Goal: Task Accomplishment & Management: Complete application form

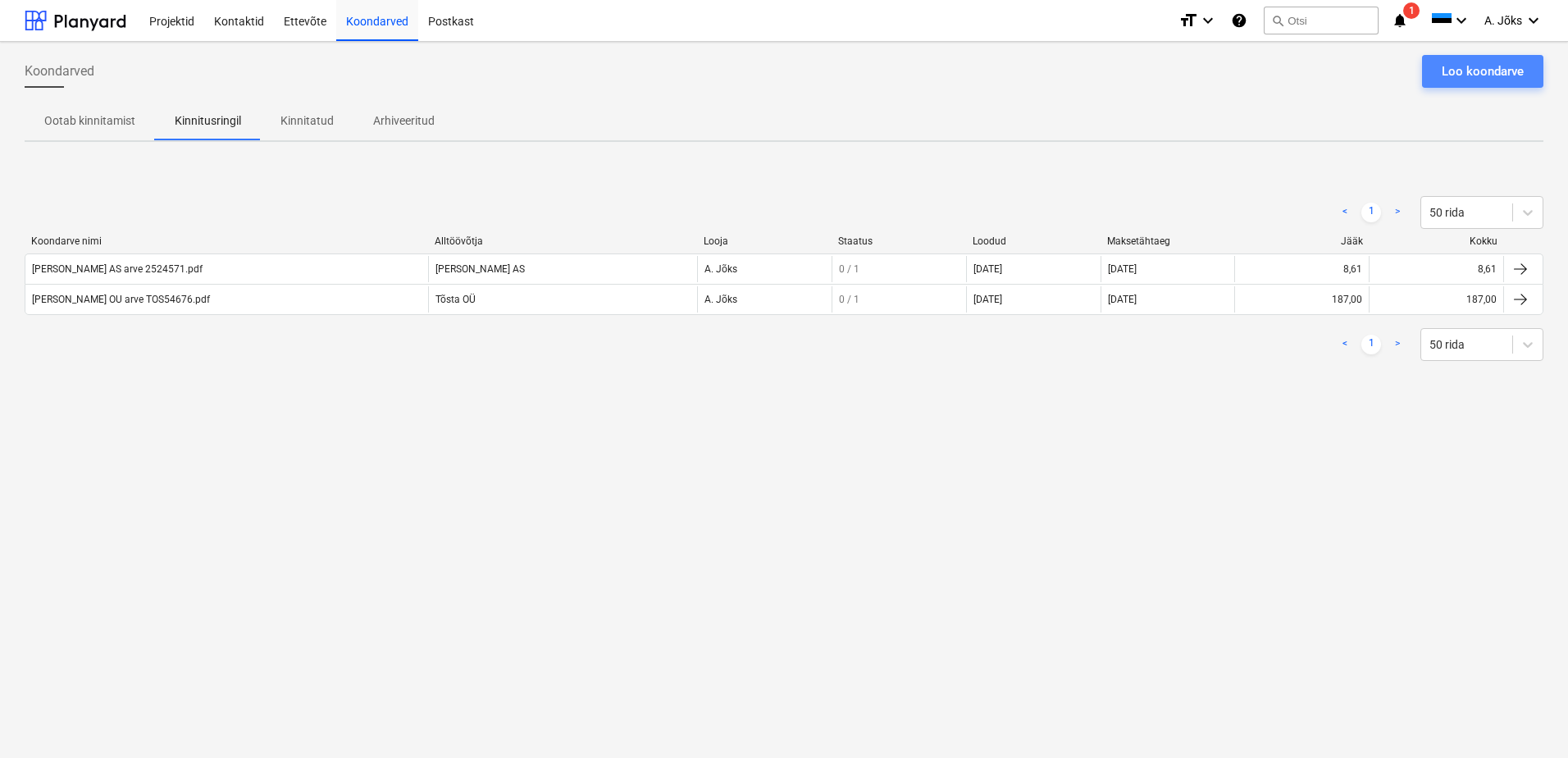
click at [1461, 68] on div "Loo koondarve" at bounding box center [1483, 71] width 82 height 21
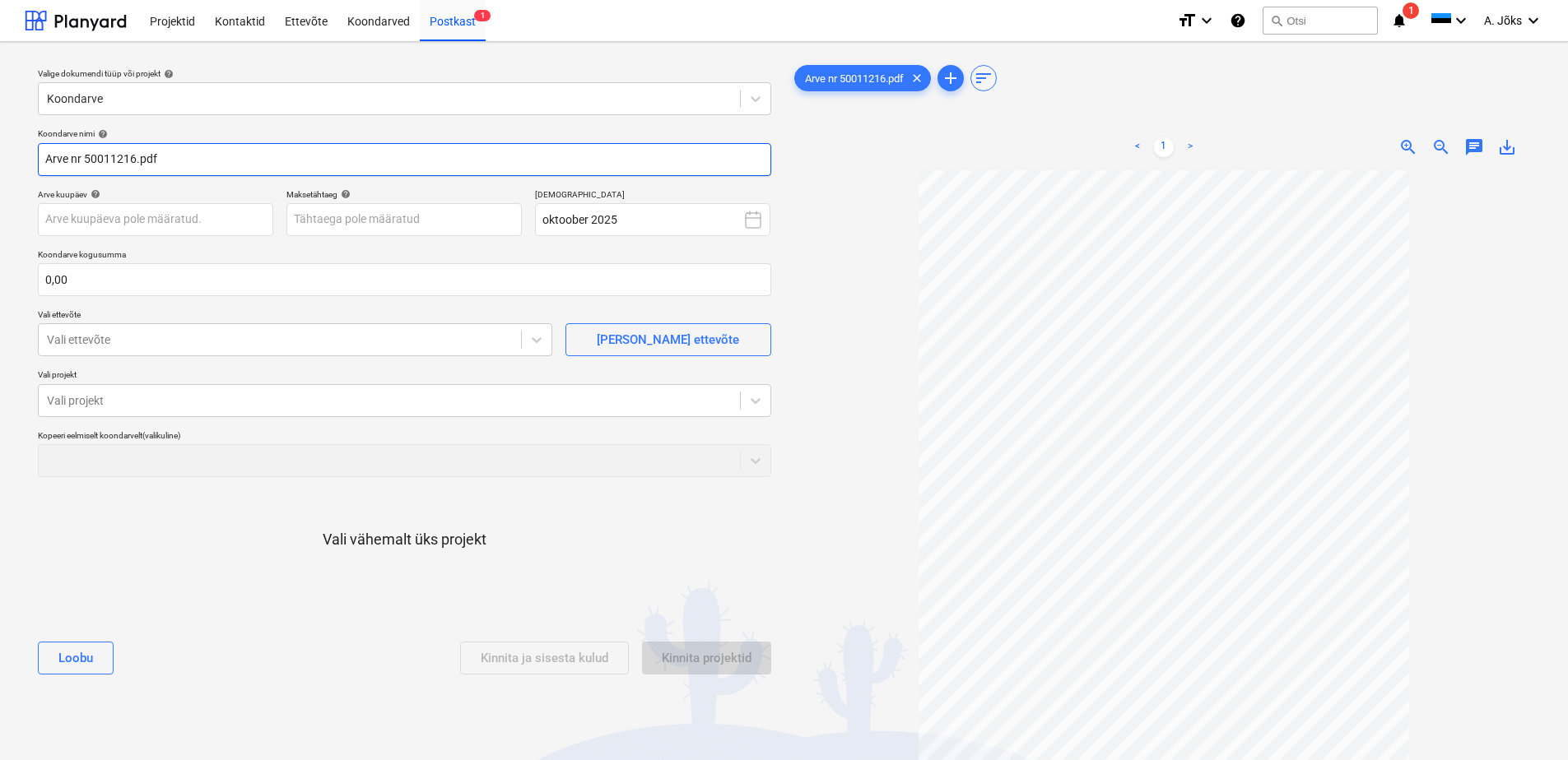
drag, startPoint x: 85, startPoint y: 161, endPoint x: -4, endPoint y: 150, distance: 89.7
click at [0, 150] on html "Projektid Kontaktid Ettevõte Koondarved Postkast 1 format_size keyboard_arrow_d…" at bounding box center [784, 380] width 1568 height 760
paste input "Telinekataja"
type input "Telinekataja AS arve 50011216.pdf"
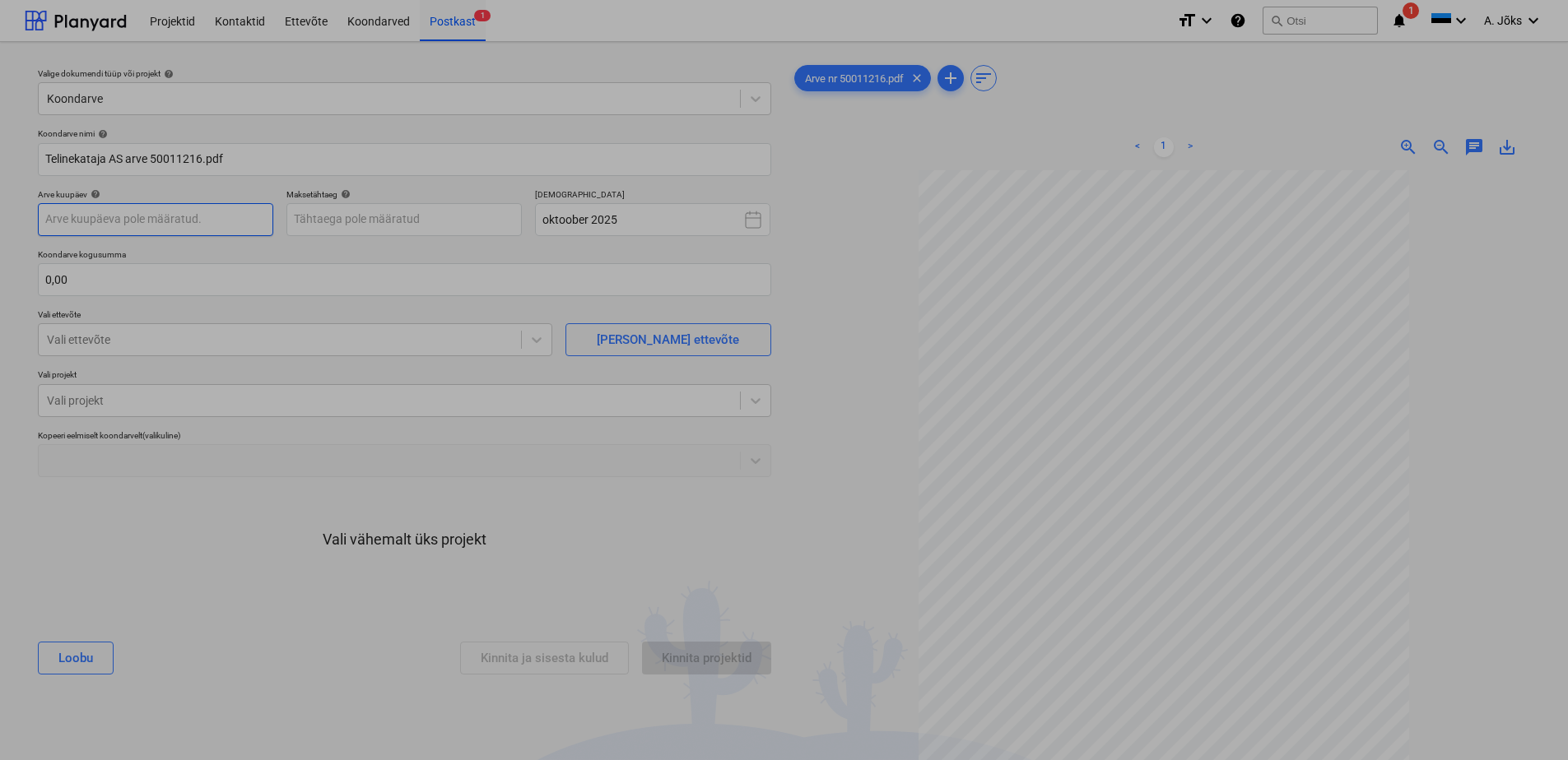
click at [168, 213] on body "Projektid Kontaktid Ettevõte Koondarved Postkast 1 format_size keyboard_arrow_d…" at bounding box center [784, 380] width 1568 height 760
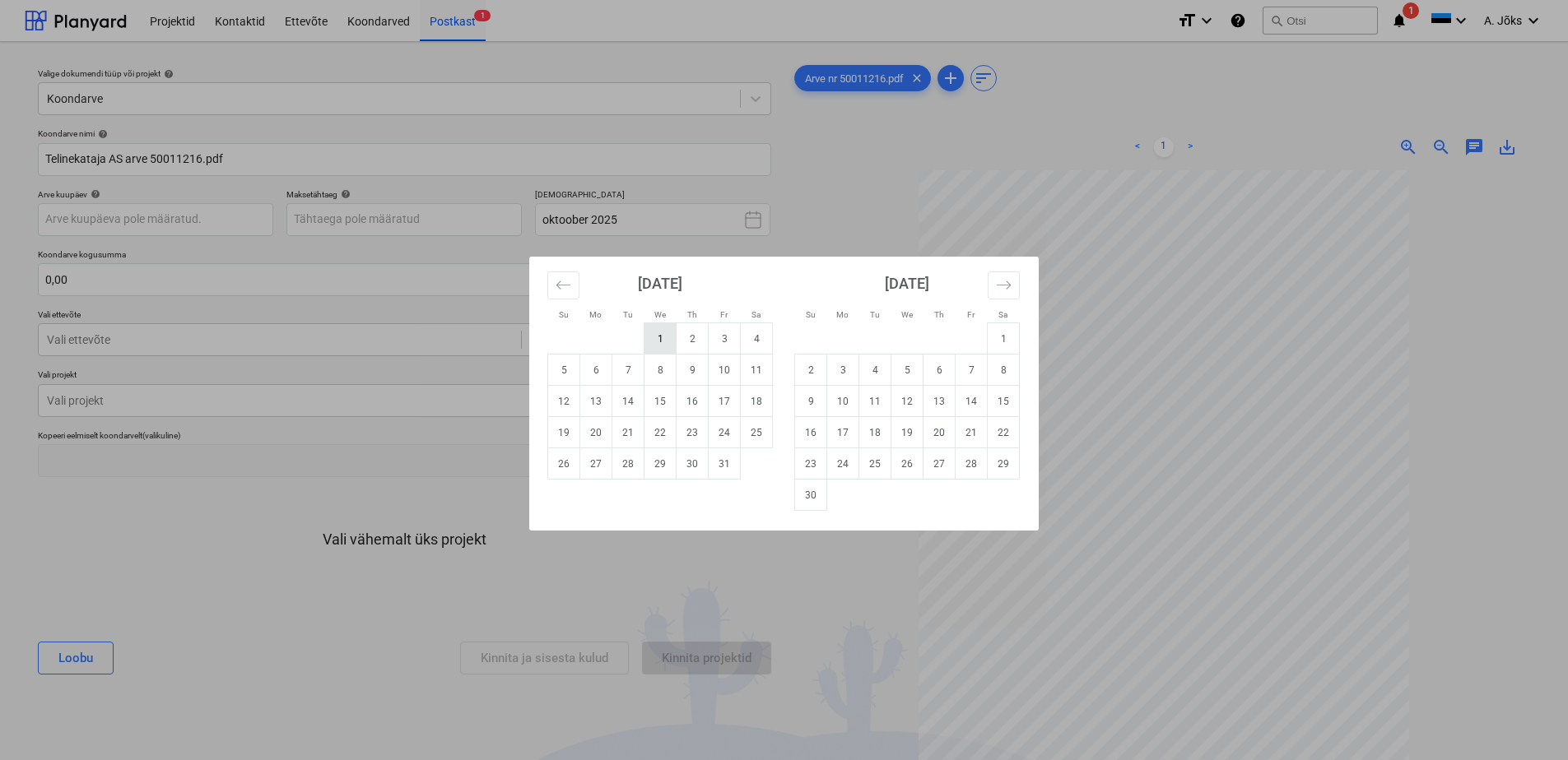
click at [658, 339] on td "1" at bounding box center [660, 339] width 33 height 32
type input "[DATE]"
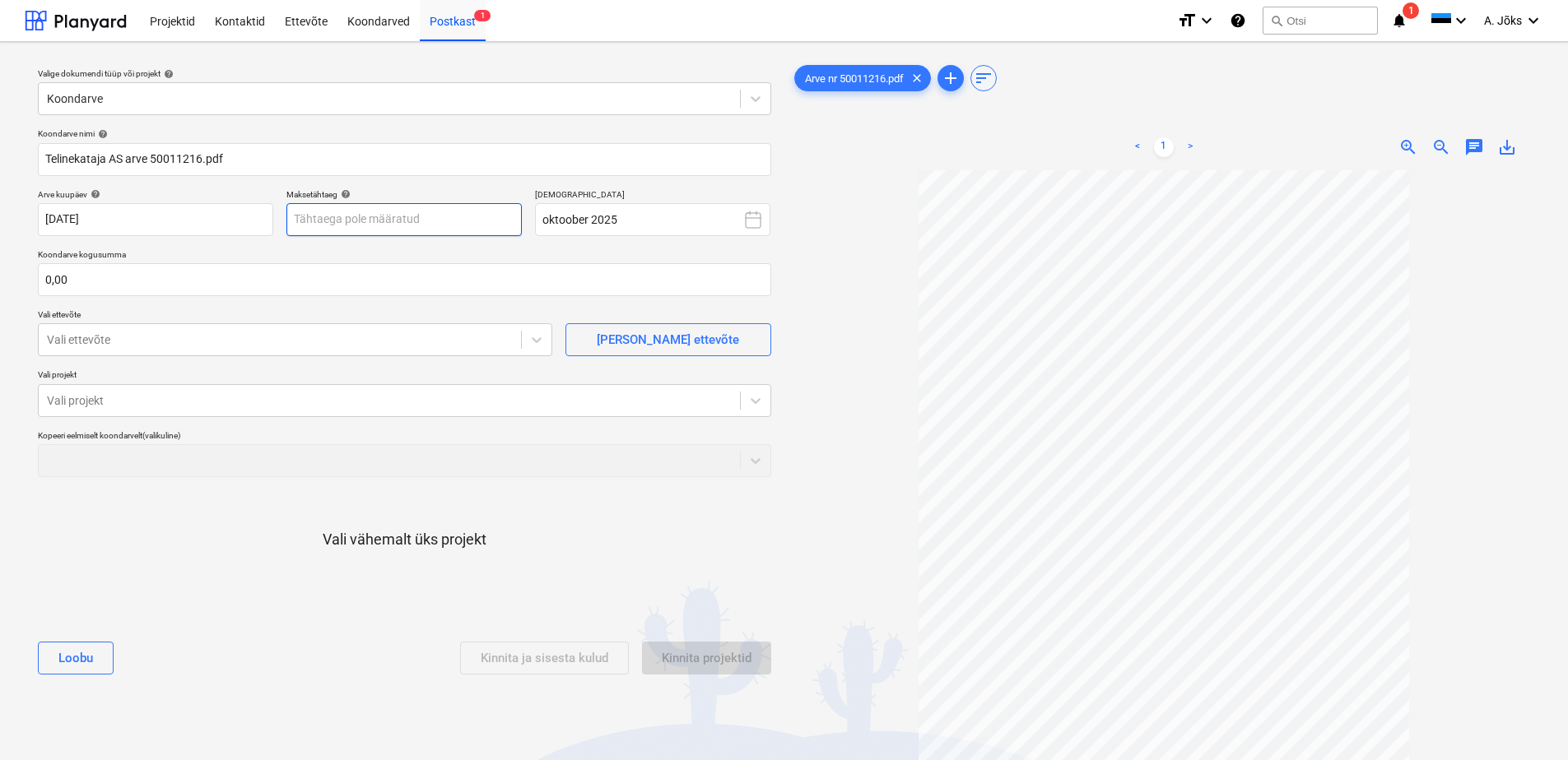
click at [494, 229] on body "Projektid Kontaktid Ettevõte Koondarved Postkast 1 format_size keyboard_arrow_d…" at bounding box center [784, 380] width 1568 height 760
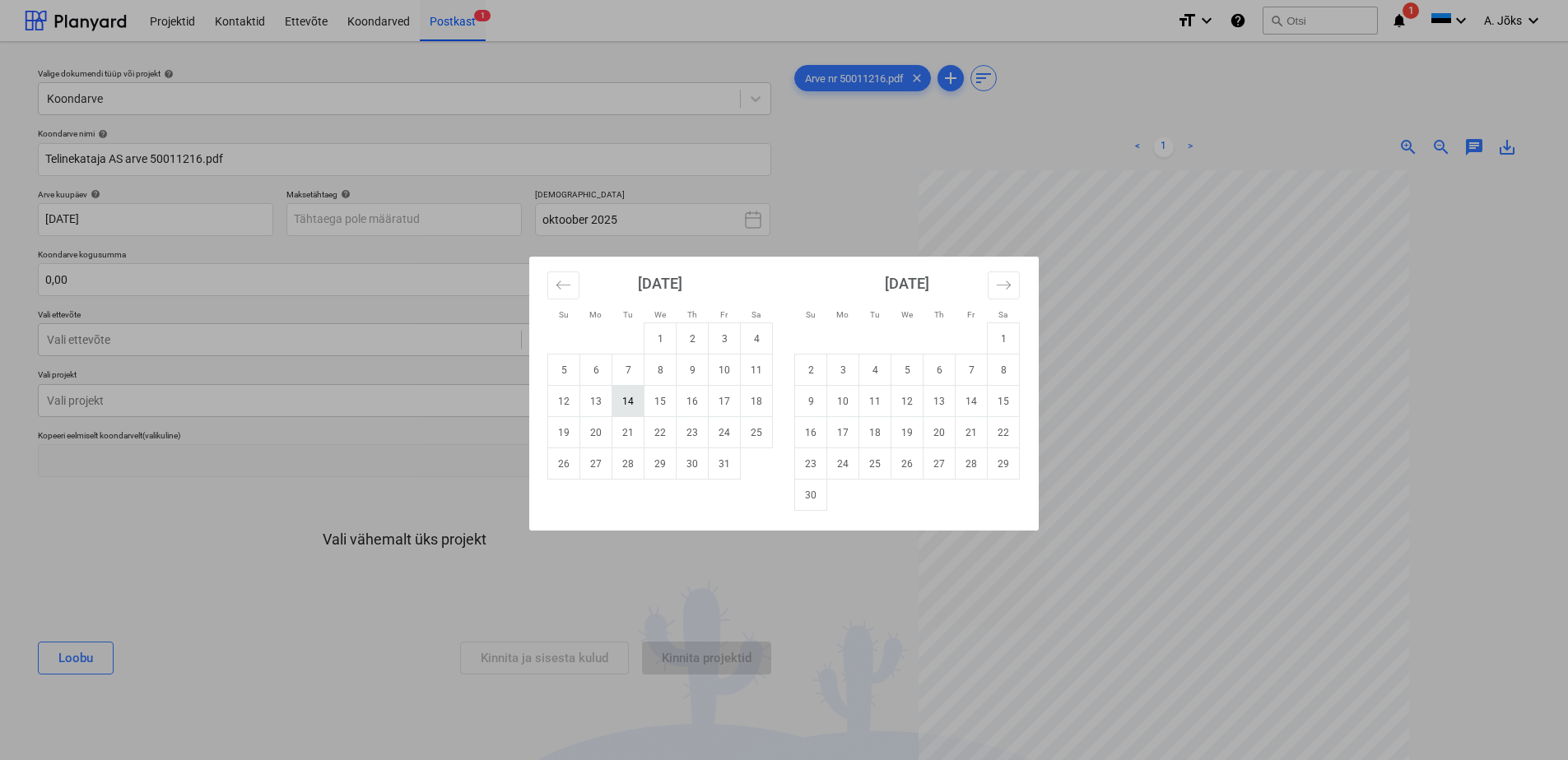
click at [628, 404] on td "14" at bounding box center [628, 401] width 33 height 32
type input "[DATE]"
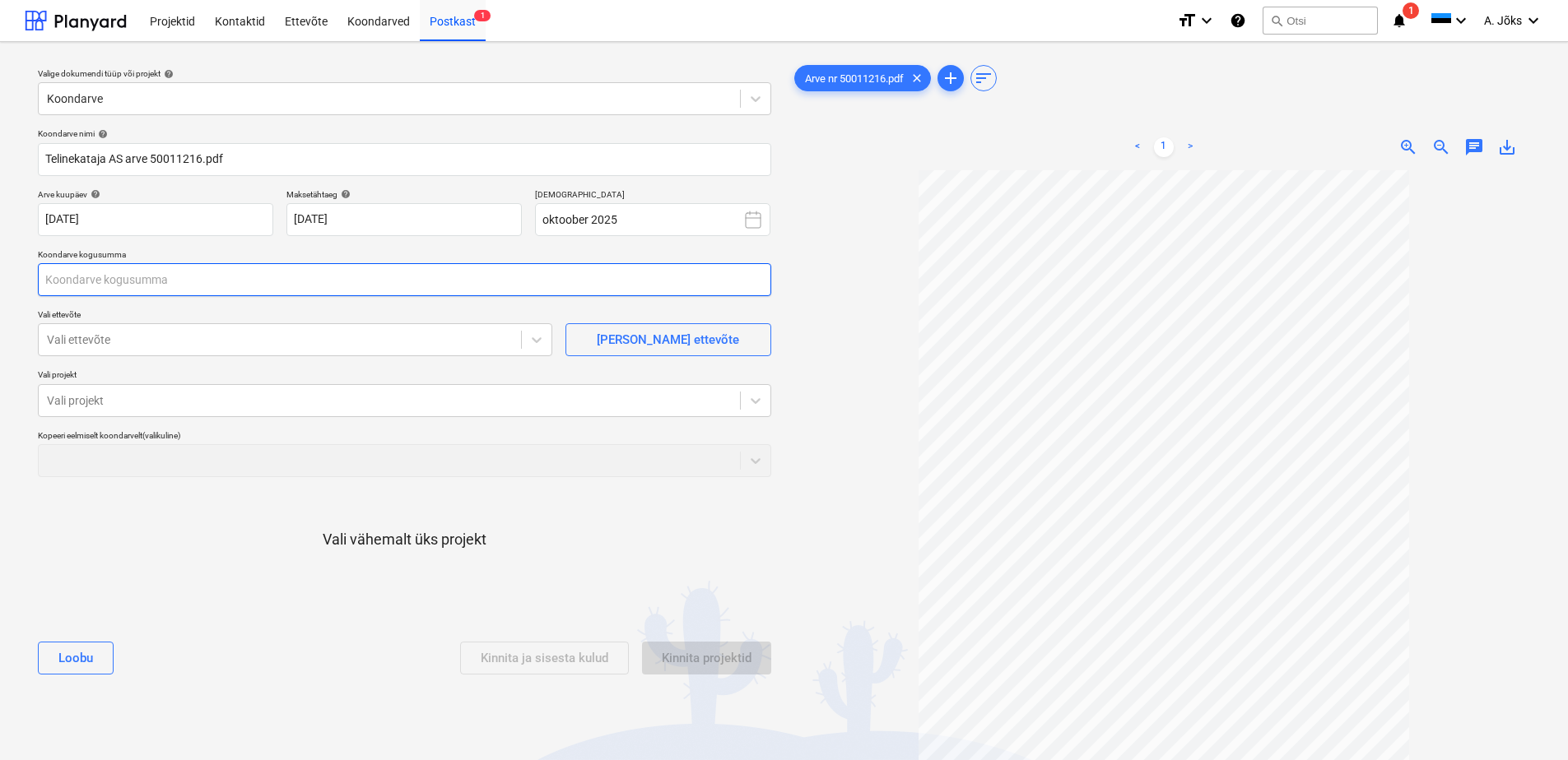
click at [357, 277] on input "text" at bounding box center [404, 279] width 733 height 33
type input "2 694,00"
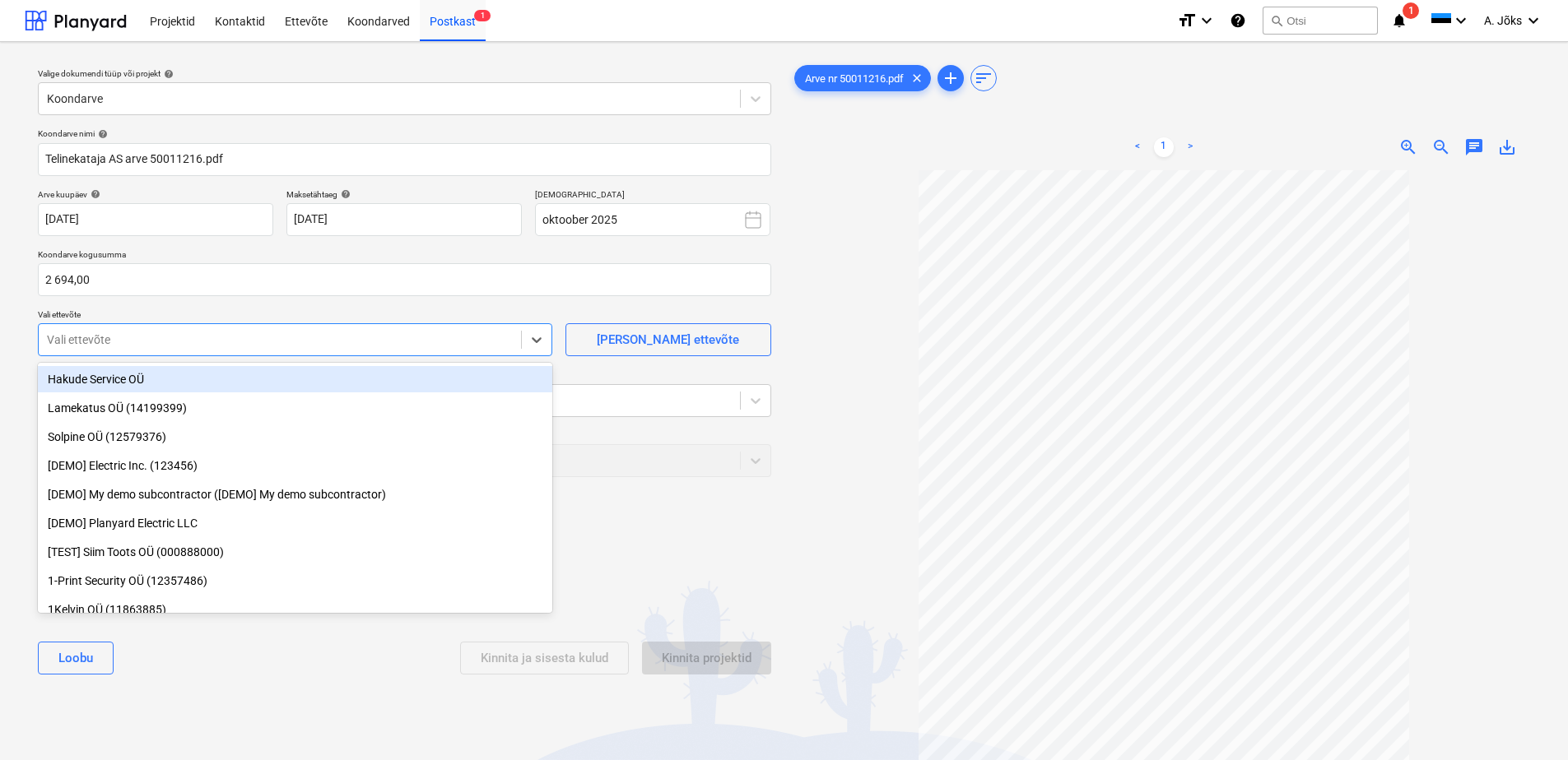
click at [244, 332] on div at bounding box center [279, 340] width 466 height 17
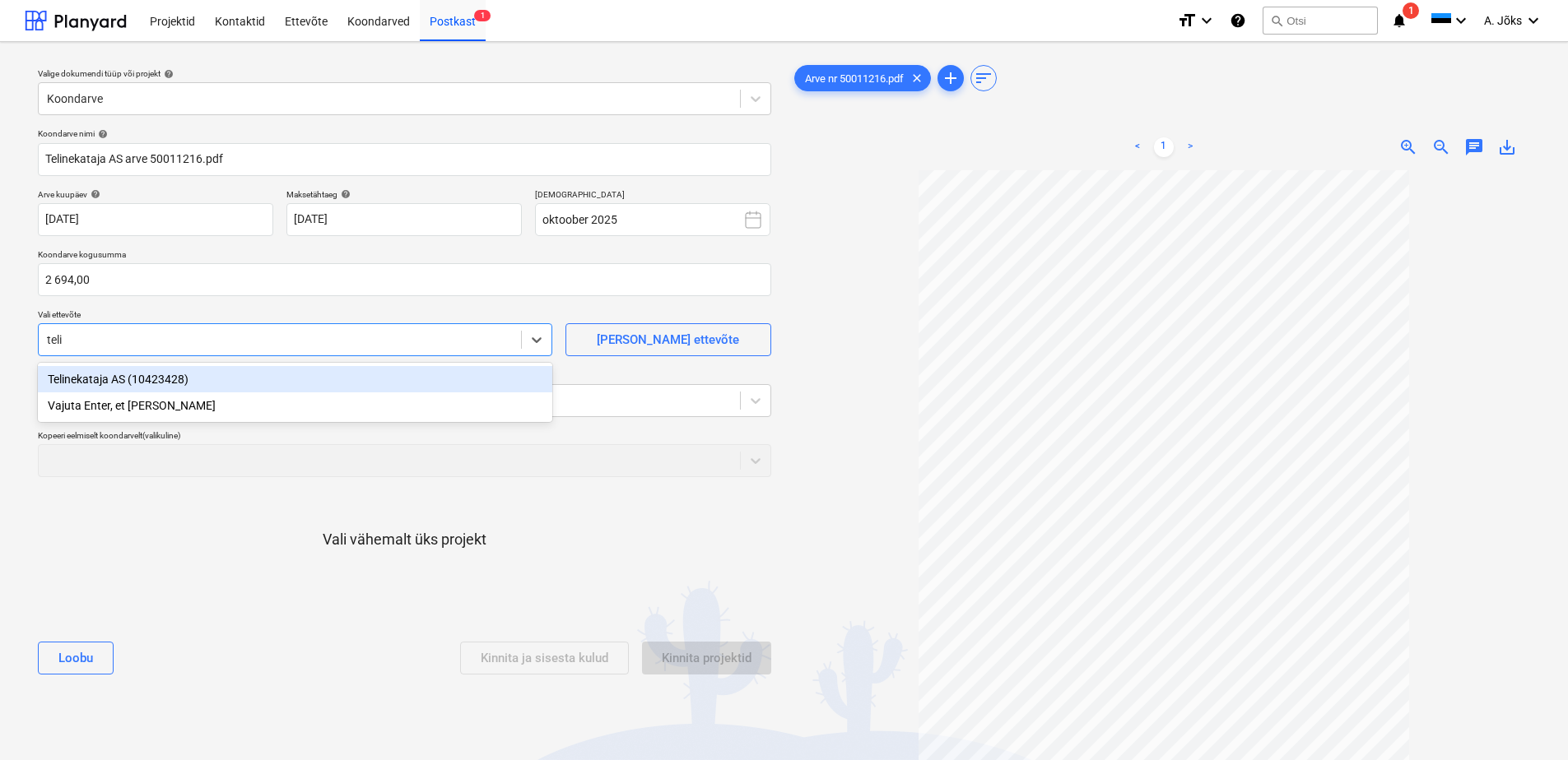
type input "telin"
click at [148, 381] on div "Telinekataja AS (10423428)" at bounding box center [296, 379] width 515 height 26
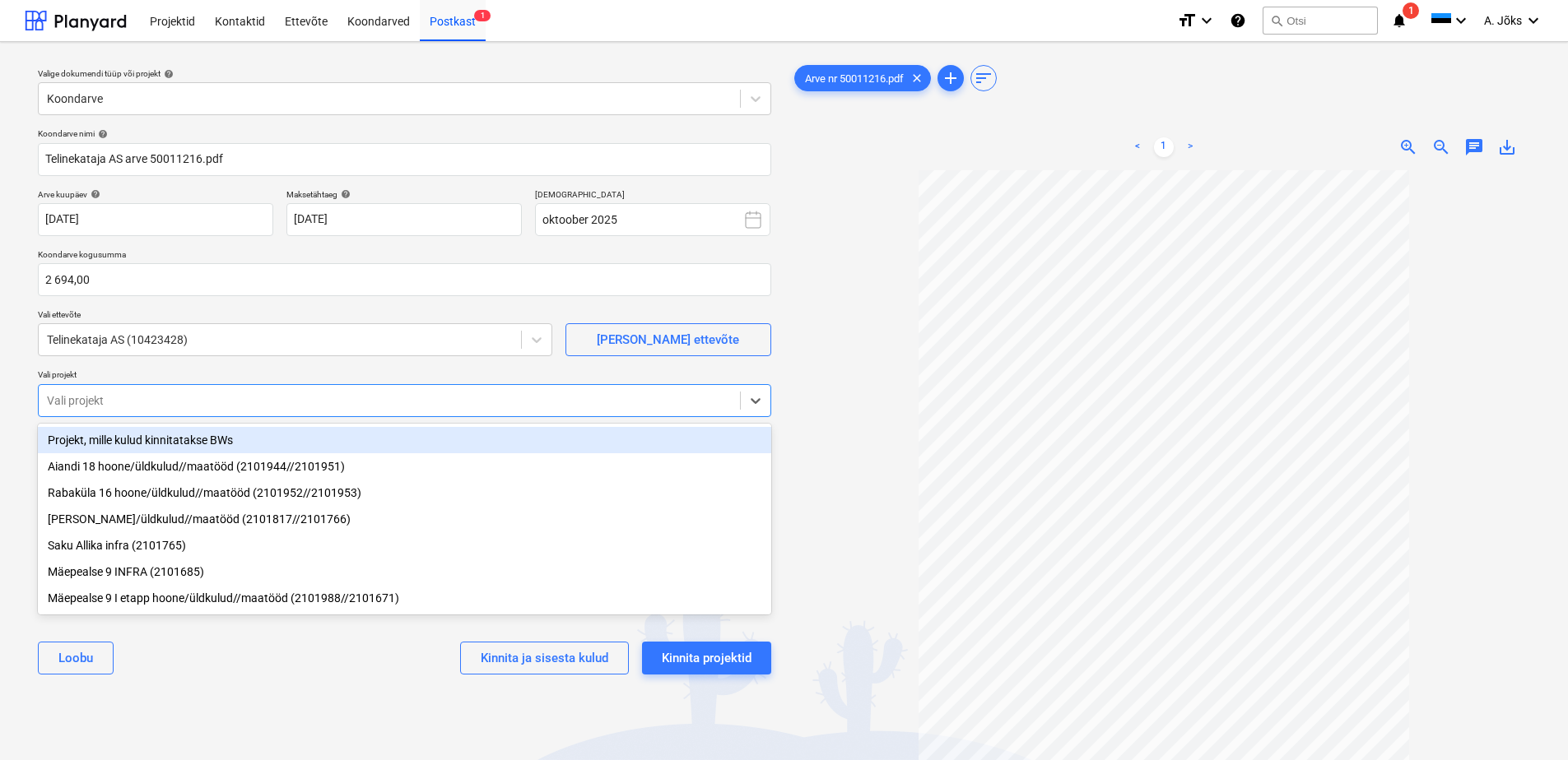
click at [151, 409] on div "Vali projekt" at bounding box center [389, 400] width 702 height 23
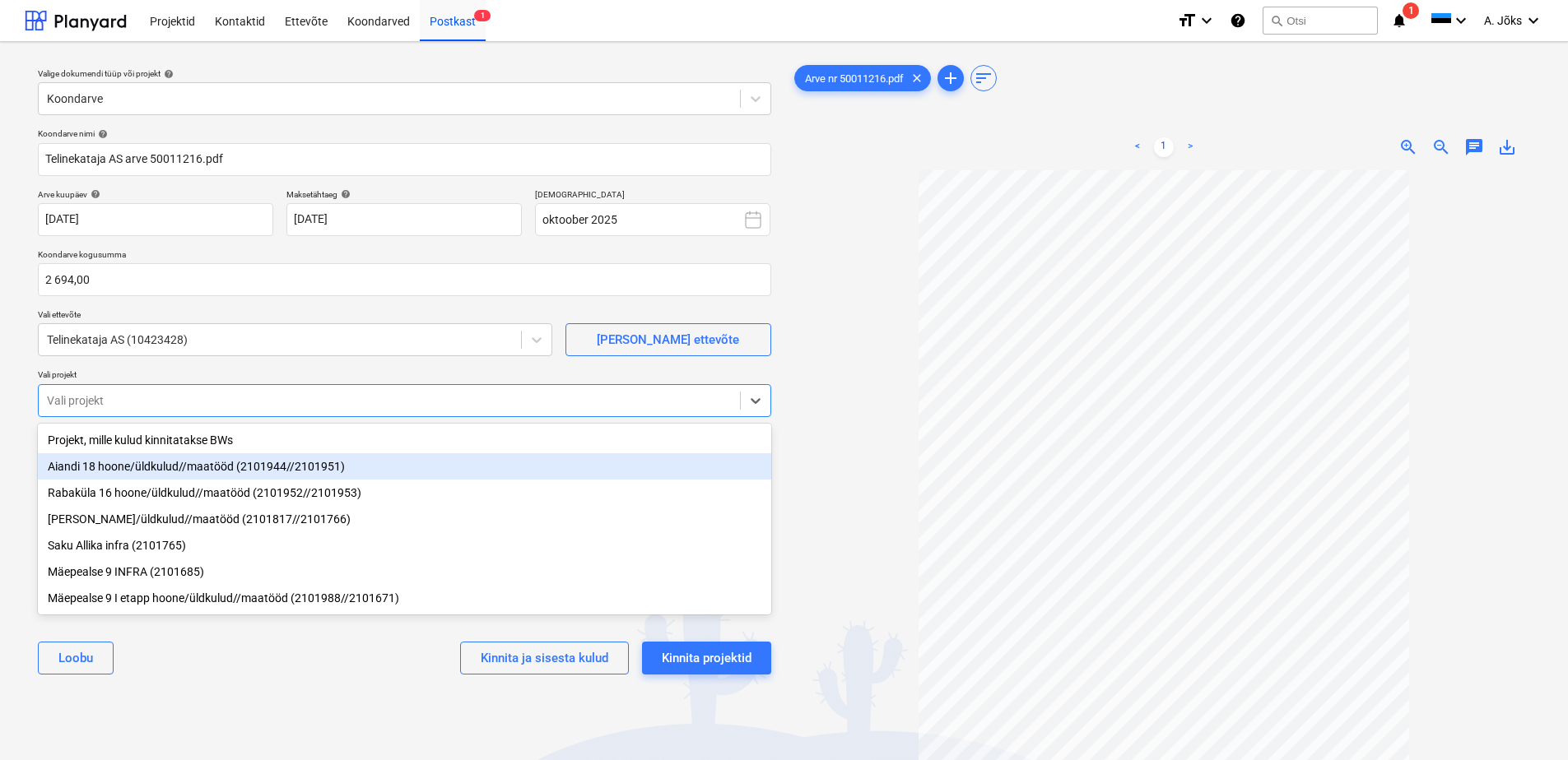
click at [124, 478] on div "Aiandi 18 hoone/üldkulud//maatööd (2101944//2101951)" at bounding box center [404, 466] width 733 height 26
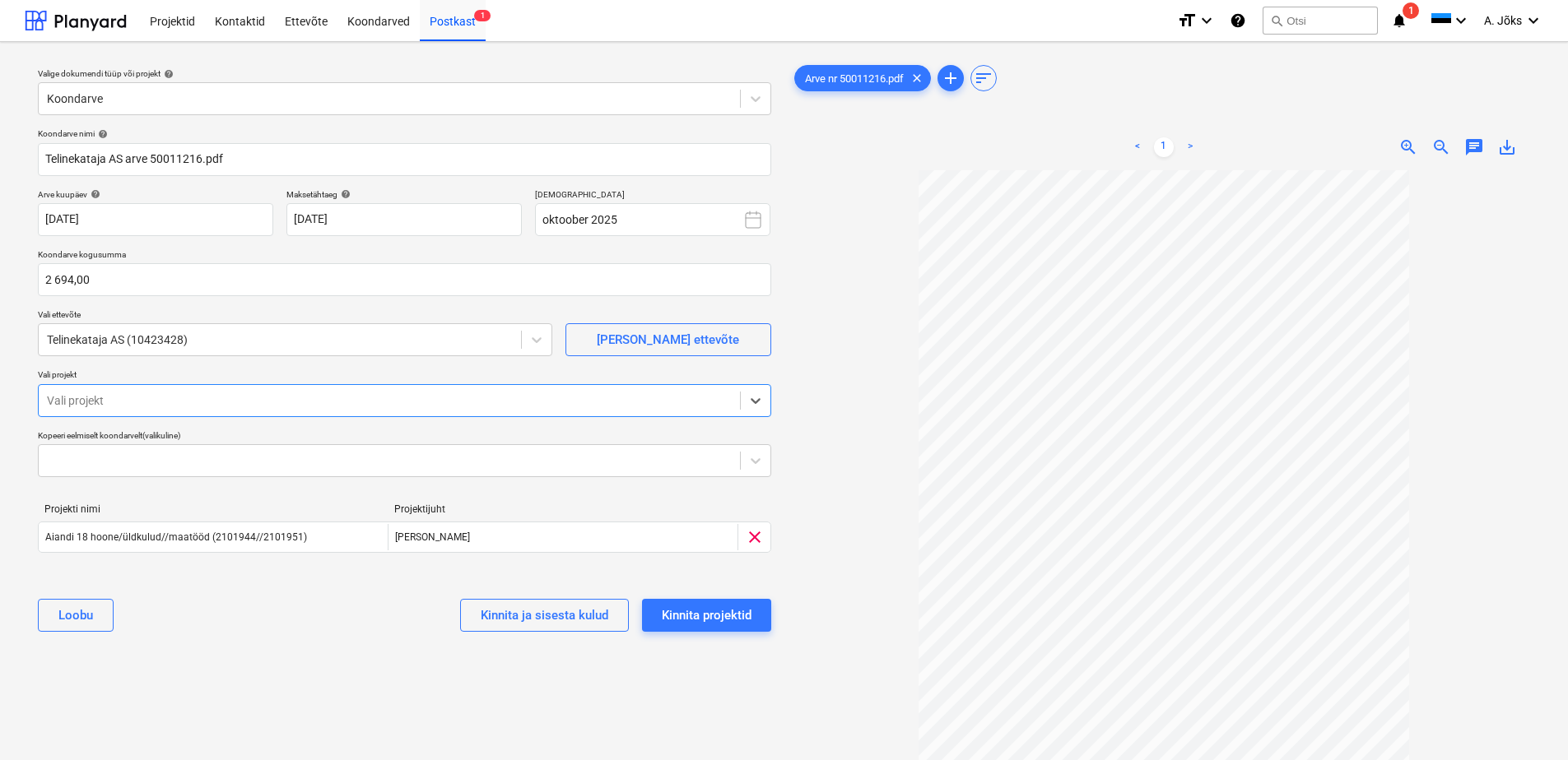
click at [1479, 148] on span "chat" at bounding box center [1474, 147] width 20 height 20
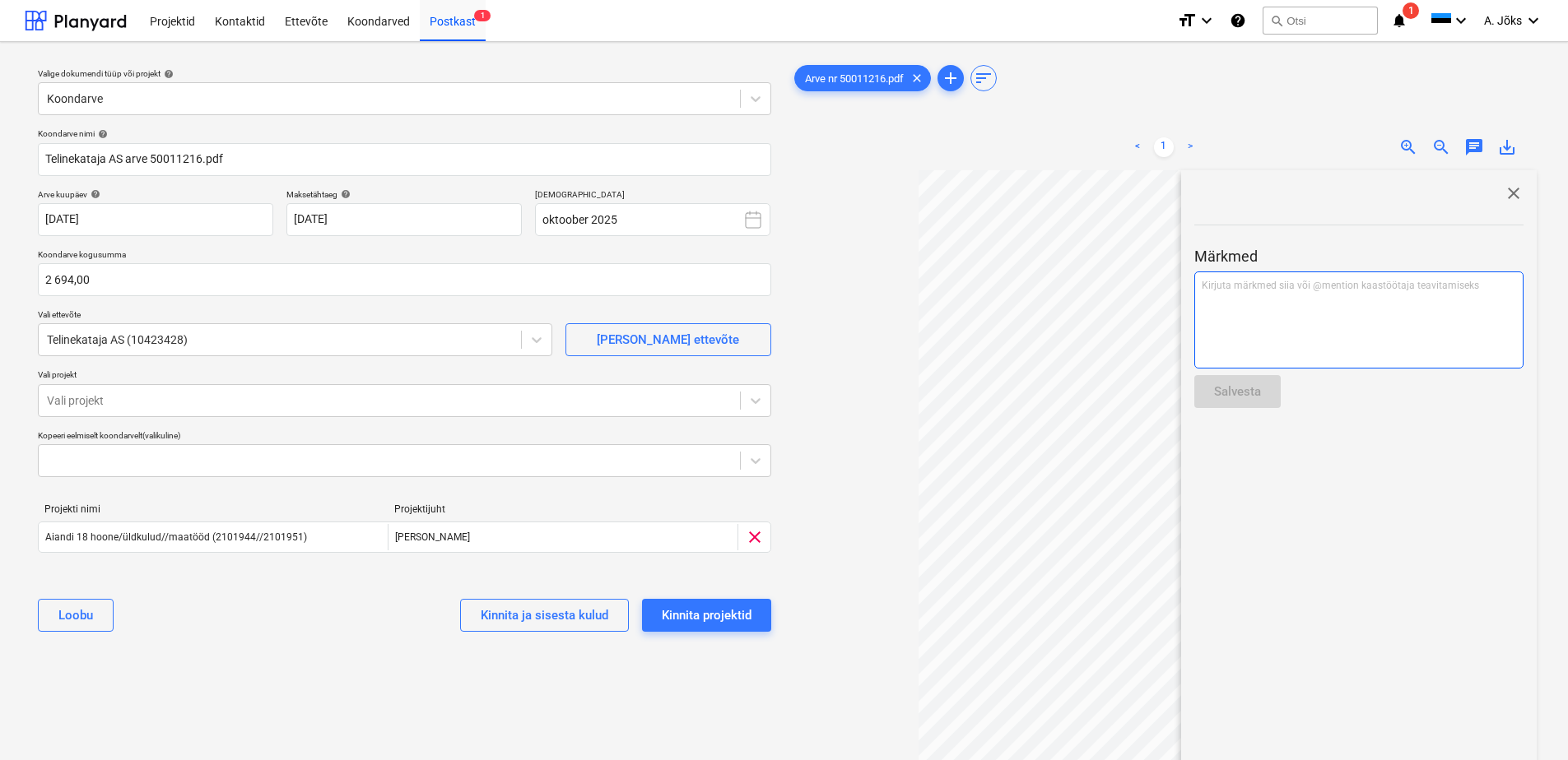
click at [1423, 298] on div "Kirjuta märkmed siia või @mention kaastöötaja teavitamiseks ﻿" at bounding box center [1359, 320] width 329 height 98
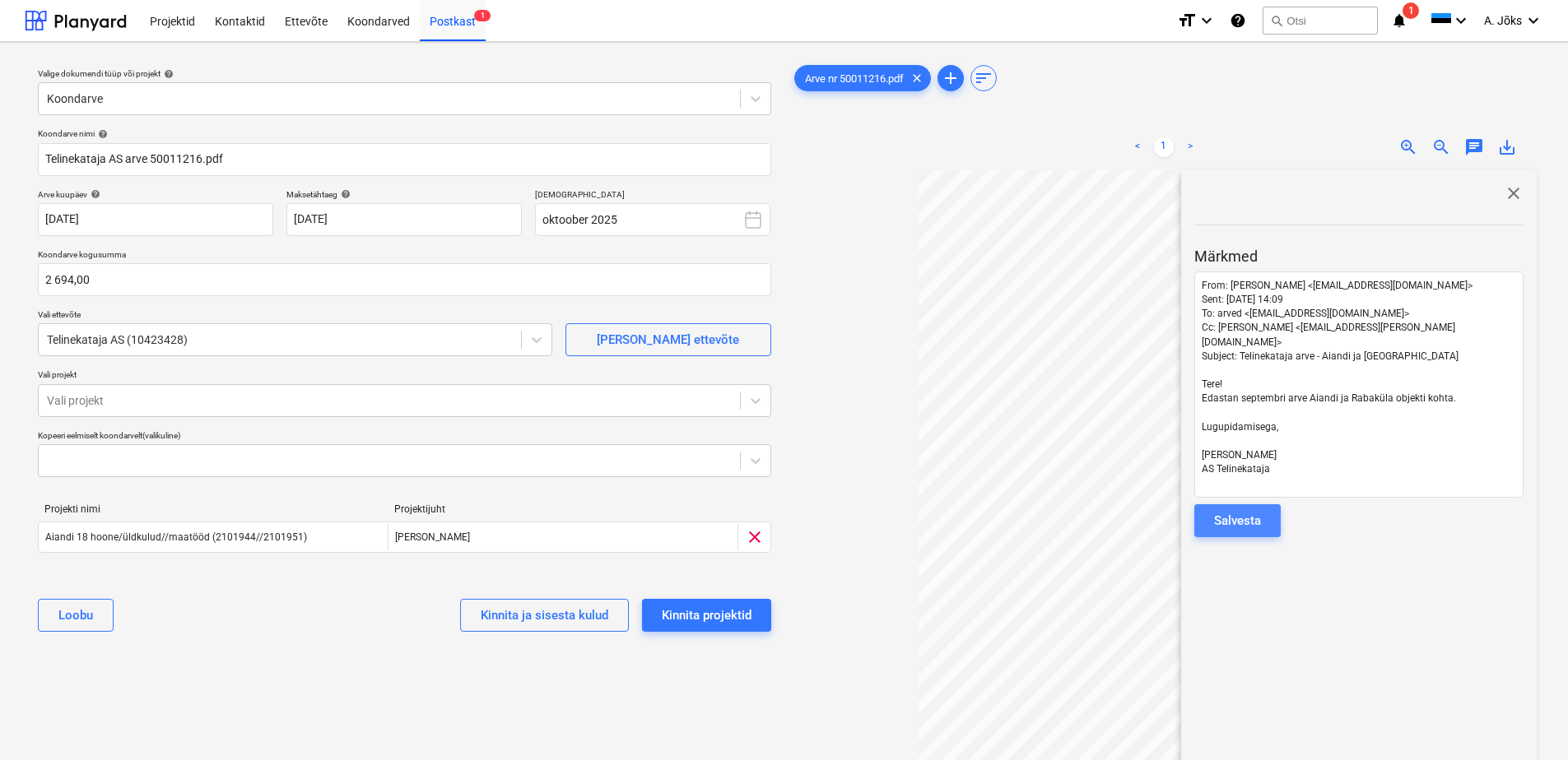
click at [1263, 509] on button "Salvesta" at bounding box center [1237, 520] width 86 height 33
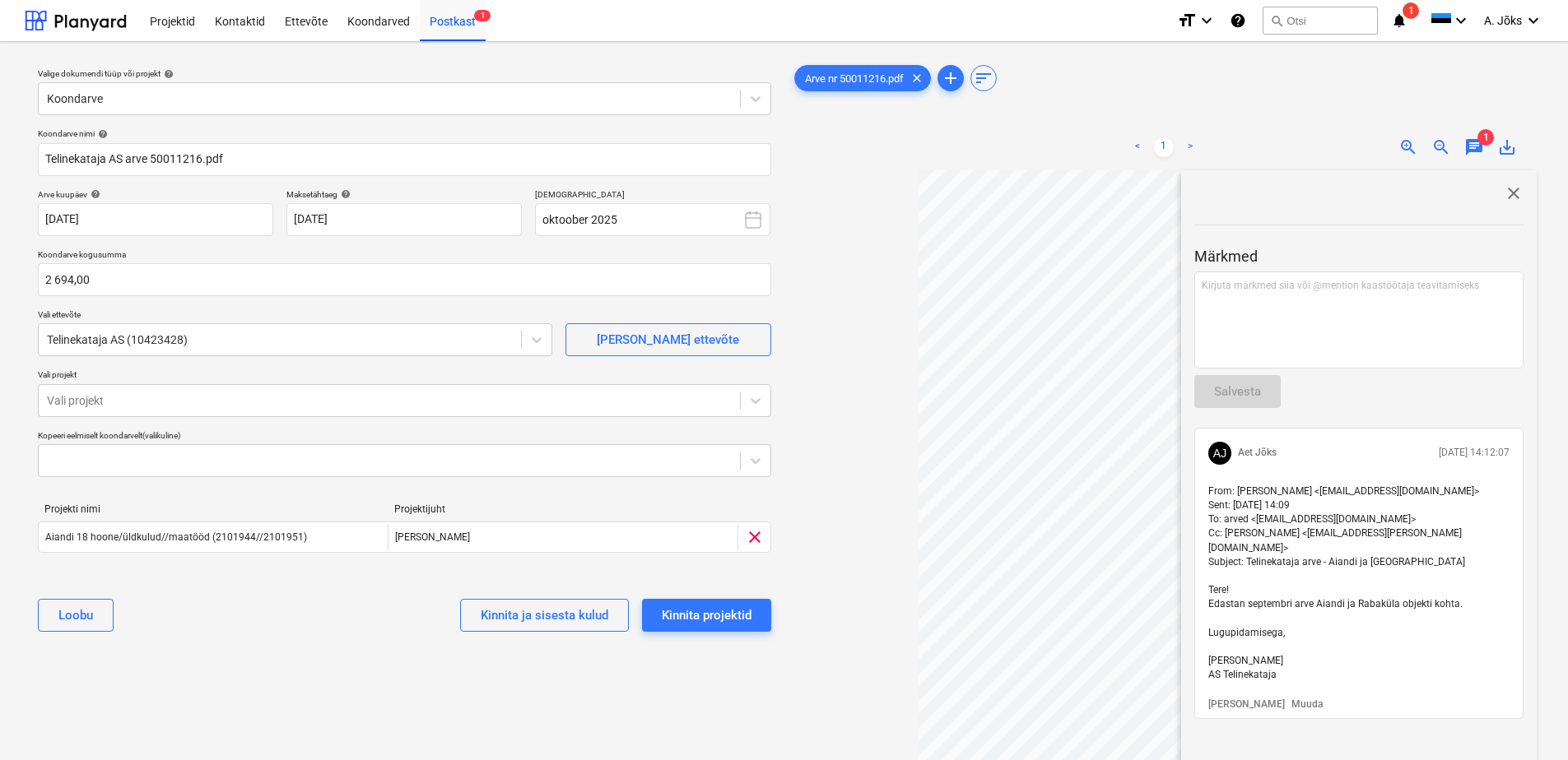
click at [1511, 198] on span "close" at bounding box center [1513, 193] width 20 height 20
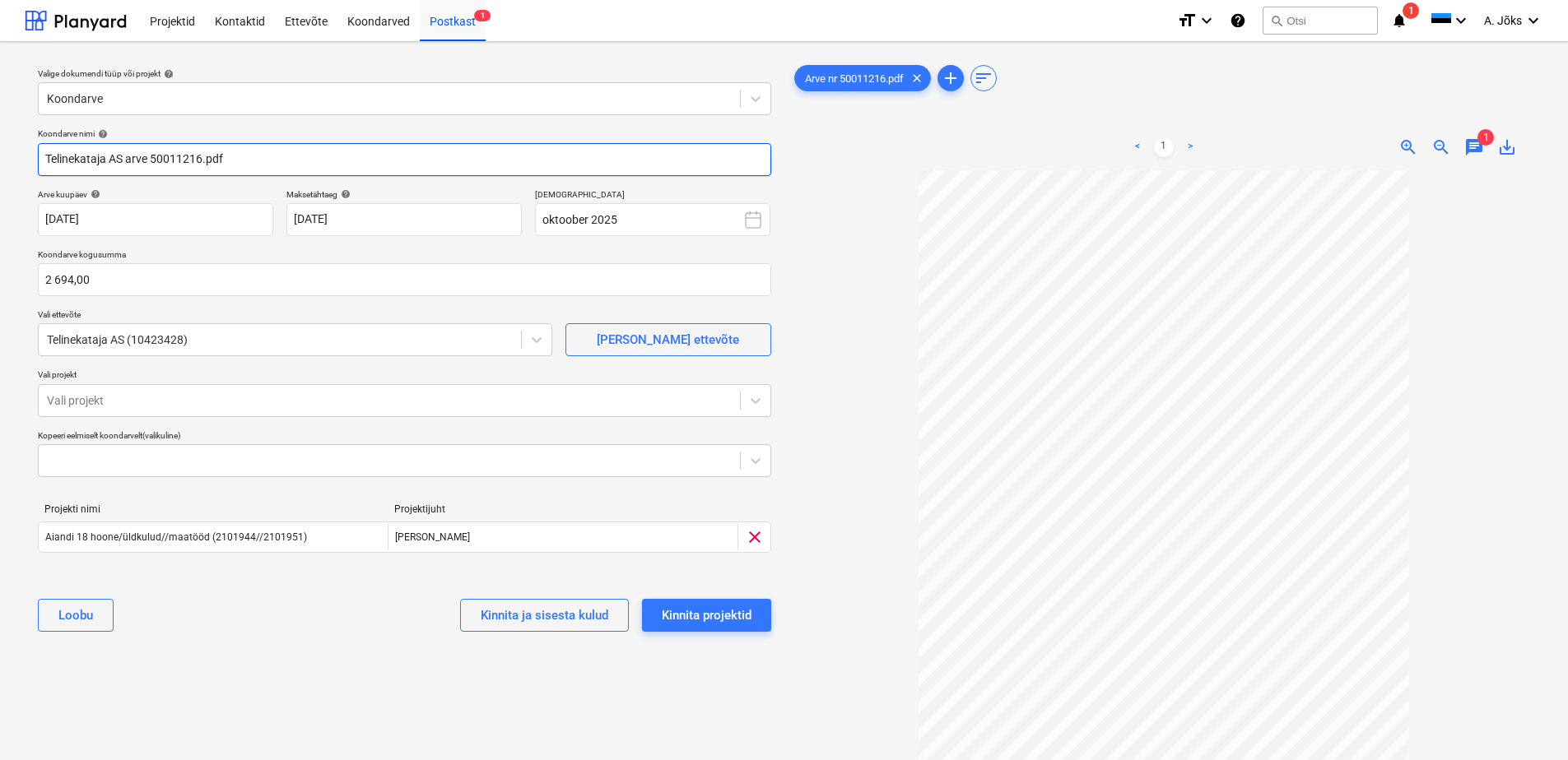
drag, startPoint x: 152, startPoint y: 158, endPoint x: 11, endPoint y: 152, distance: 141.1
click at [11, 152] on div "Valige dokumendi tüüp või projekt help Koondarve Koondarve nimi help Telinekata…" at bounding box center [784, 473] width 1568 height 862
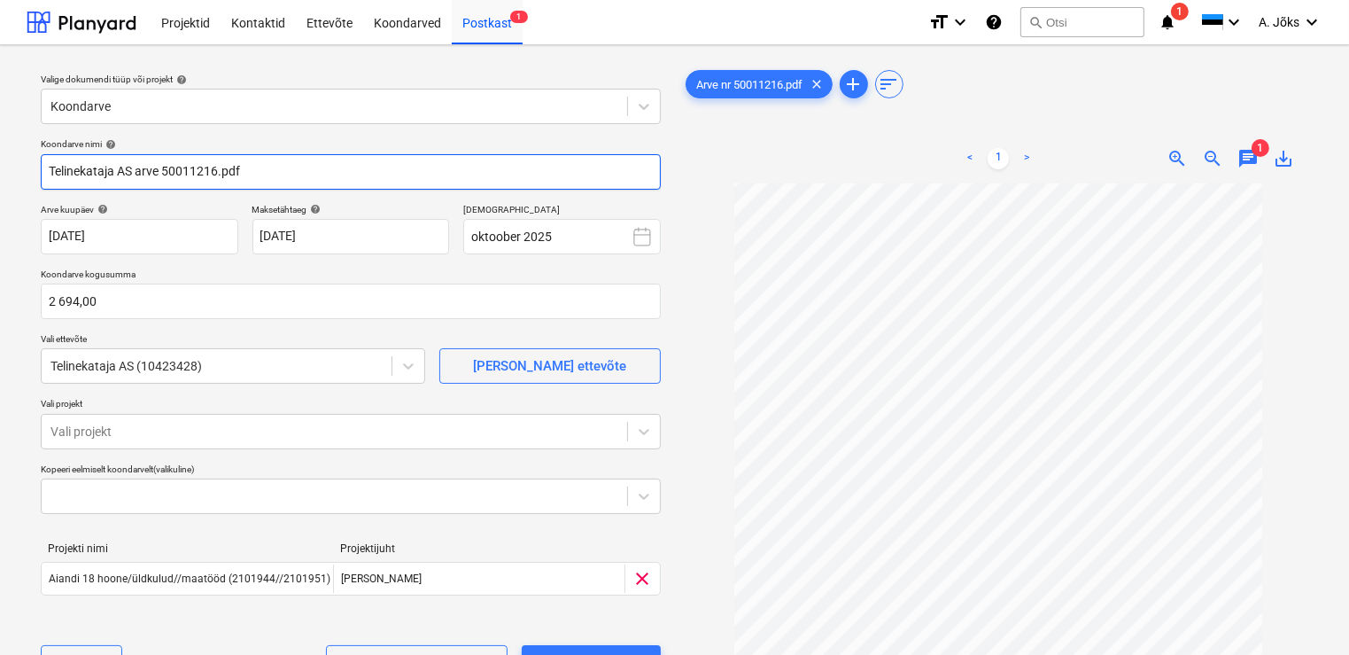
scroll to position [144, 0]
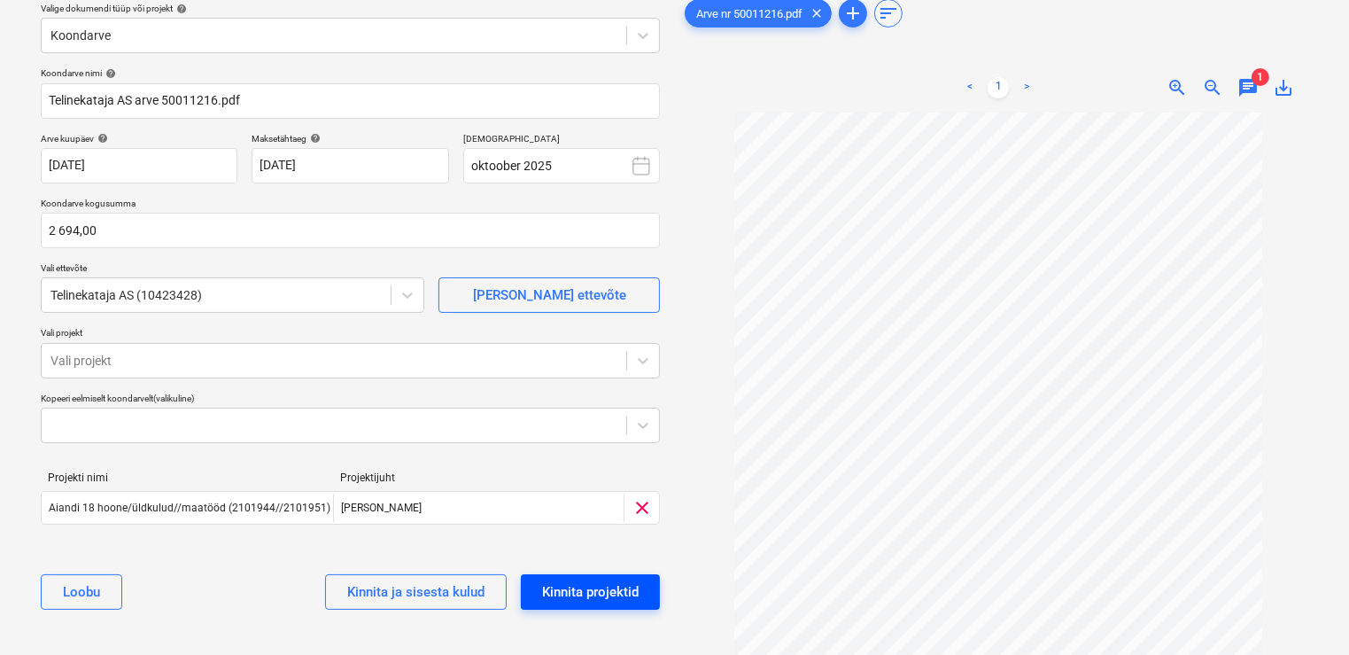
click at [638, 588] on div "Kinnita projektid" at bounding box center [590, 591] width 97 height 23
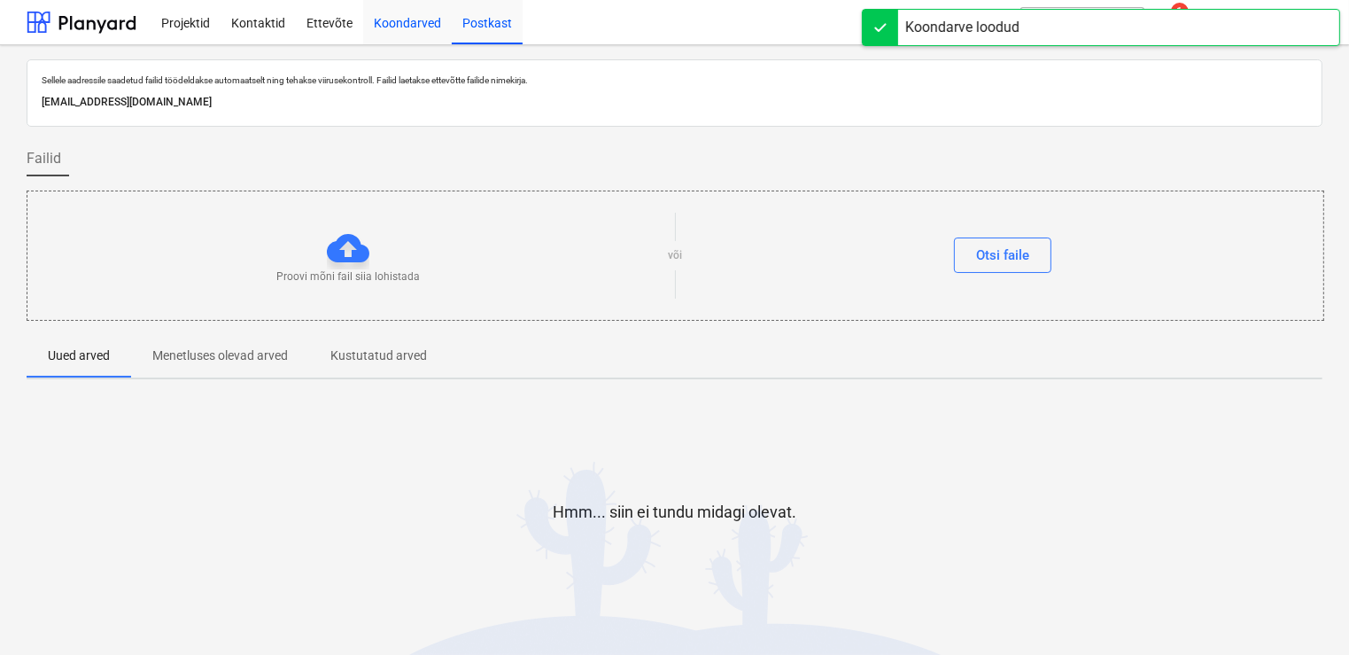
click at [415, 20] on div "Koondarved" at bounding box center [407, 21] width 89 height 45
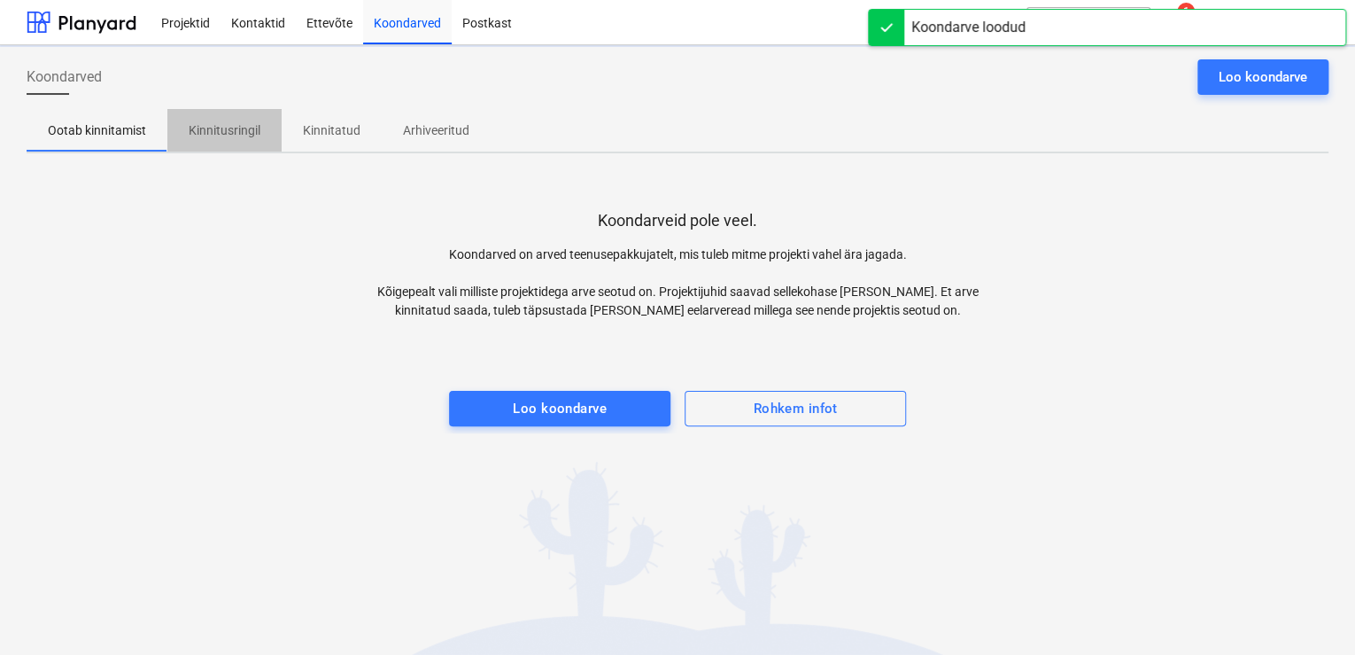
click at [236, 135] on p "Kinnitusringil" at bounding box center [225, 130] width 72 height 19
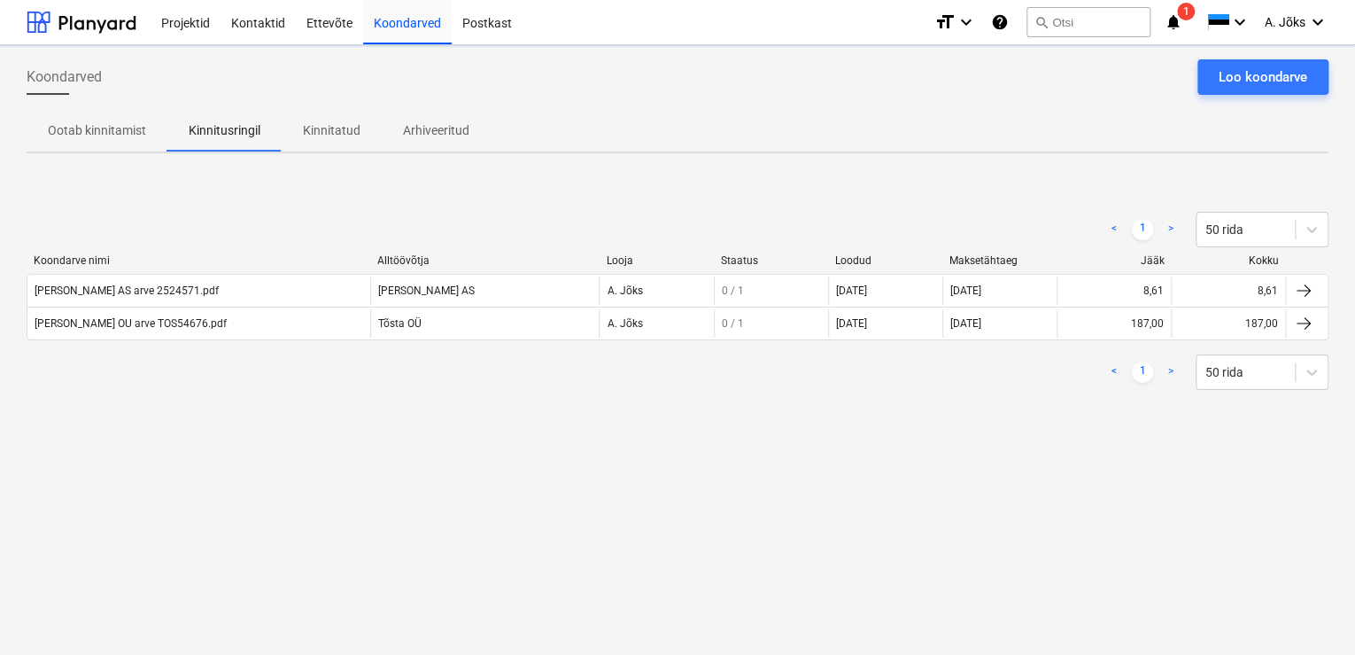
click at [306, 446] on div "Koondarved Loo koondarve Ootab kinnitamist Kinnitusringil Kinnitatud Arhiveerit…" at bounding box center [677, 349] width 1355 height 609
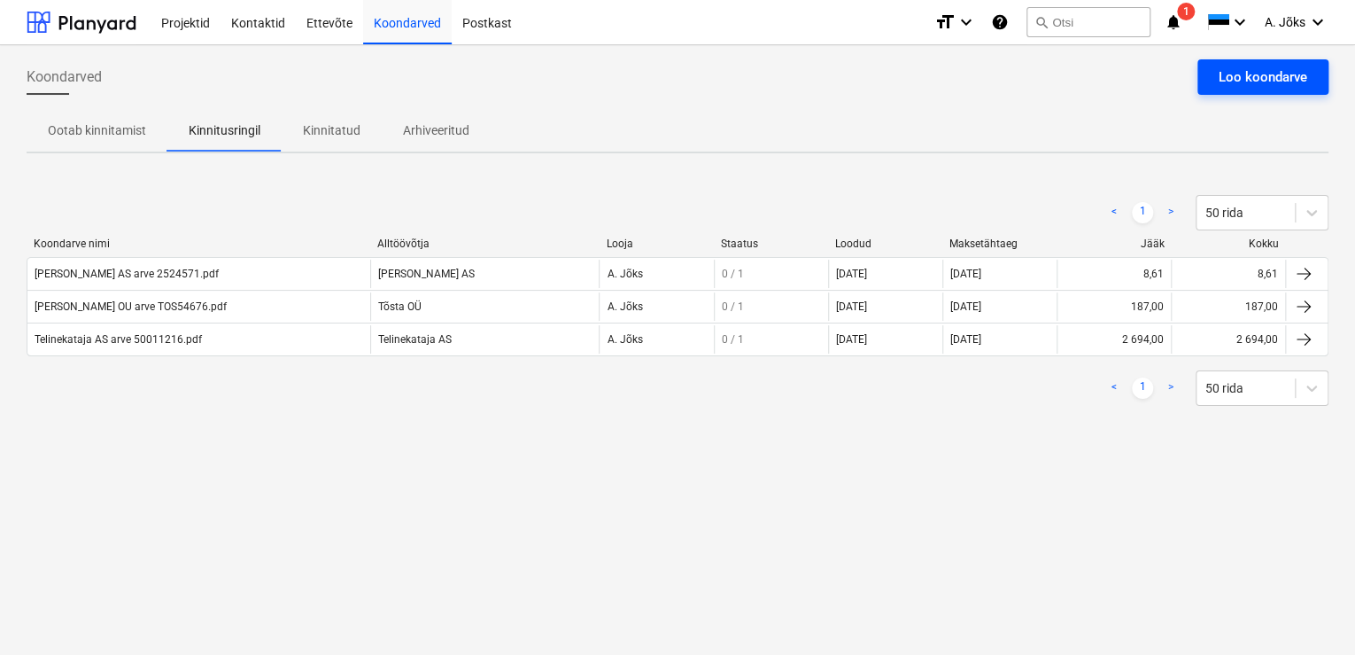
click at [1267, 75] on div "Loo koondarve" at bounding box center [1263, 77] width 89 height 23
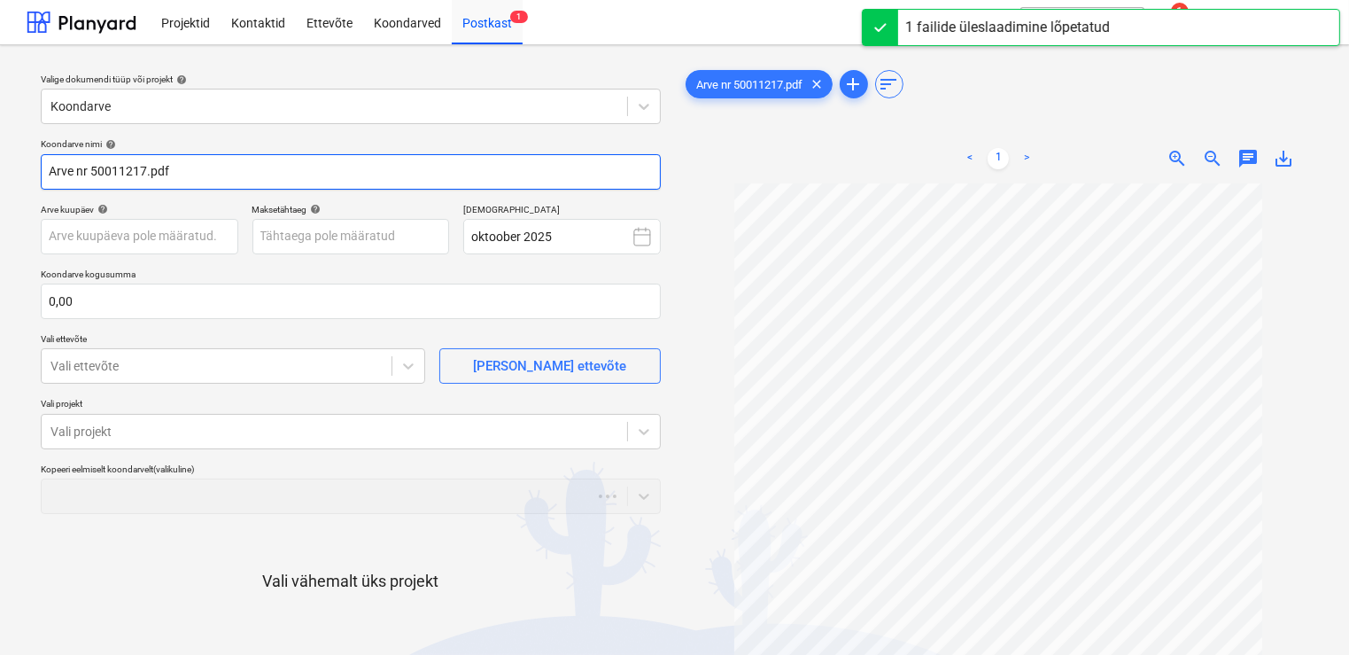
drag, startPoint x: 86, startPoint y: 174, endPoint x: -4, endPoint y: 160, distance: 90.4
click at [0, 160] on html "Projektid Kontaktid Ettevõte Koondarved Postkast 1 format_size keyboard_arrow_d…" at bounding box center [674, 327] width 1349 height 655
paste input "Telinekataja AS arve"
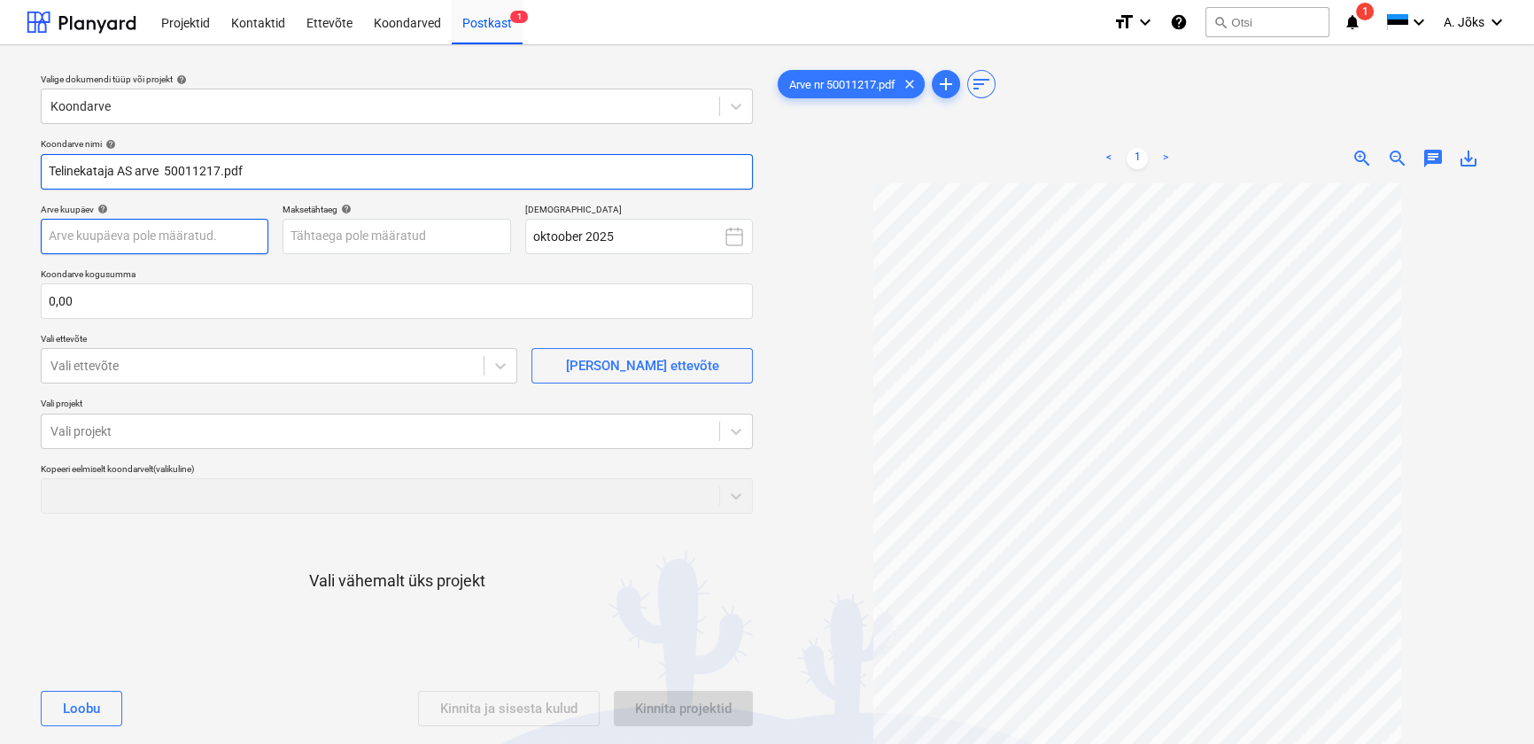
type input "Telinekataja AS arve 50011217.pdf"
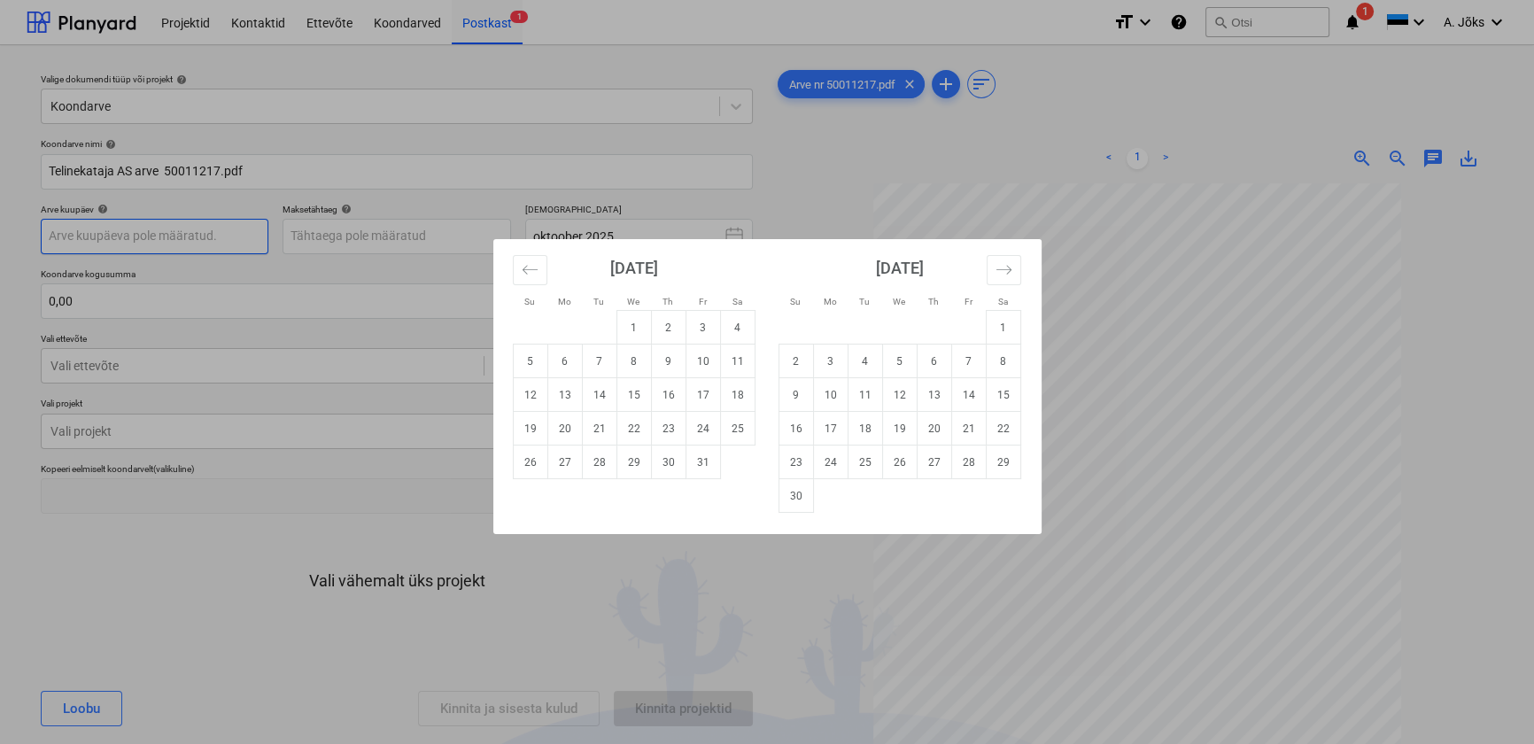
click at [200, 232] on body "Projektid Kontaktid Ettevõte Koondarved Postkast 1 format_size keyboard_arrow_d…" at bounding box center [767, 372] width 1534 height 744
click at [631, 329] on td "1" at bounding box center [633, 328] width 35 height 34
type input "[DATE]"
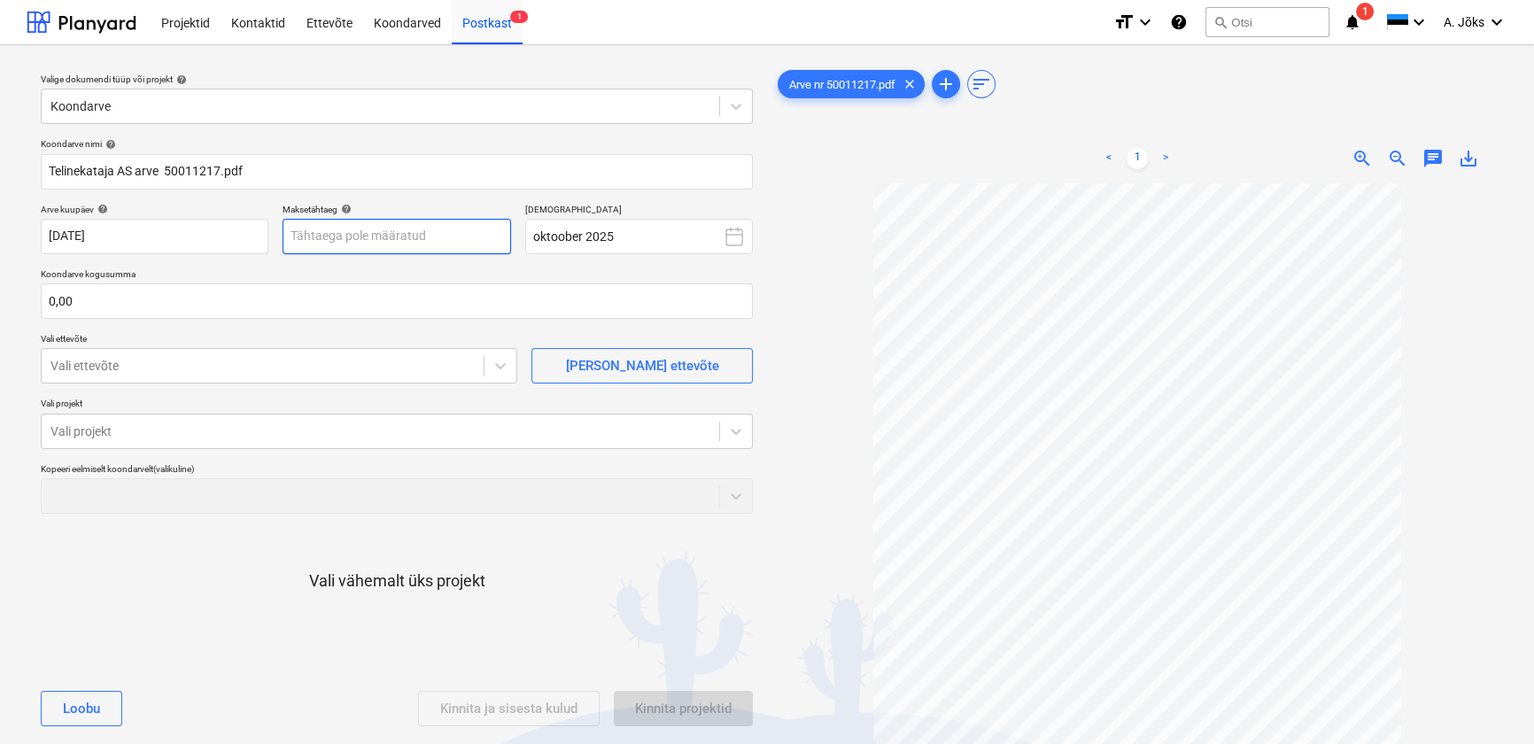
click at [403, 232] on body "Projektid Kontaktid Ettevõte Koondarved Postkast 1 format_size keyboard_arrow_d…" at bounding box center [767, 372] width 1534 height 744
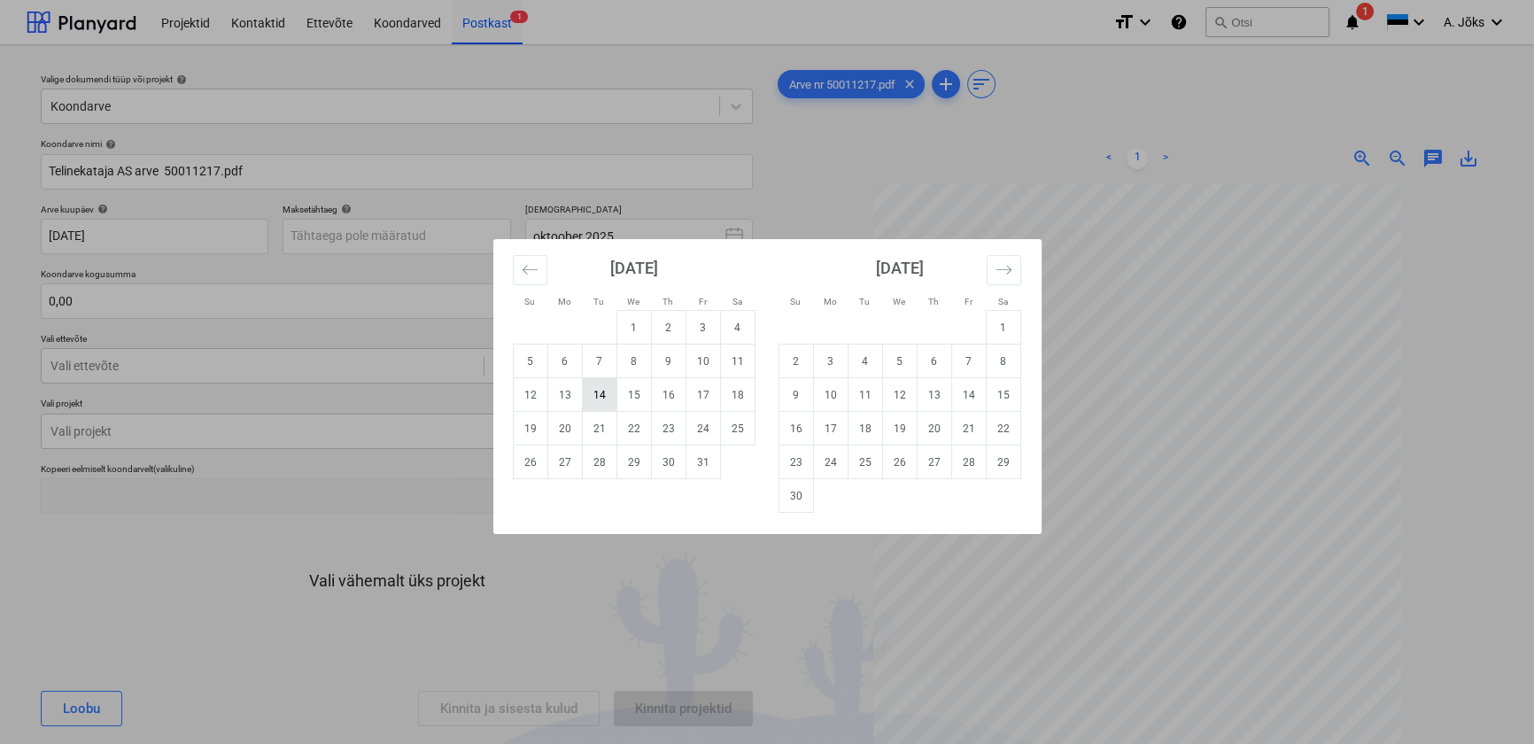
click at [605, 392] on td "14" at bounding box center [599, 395] width 35 height 34
type input "[DATE]"
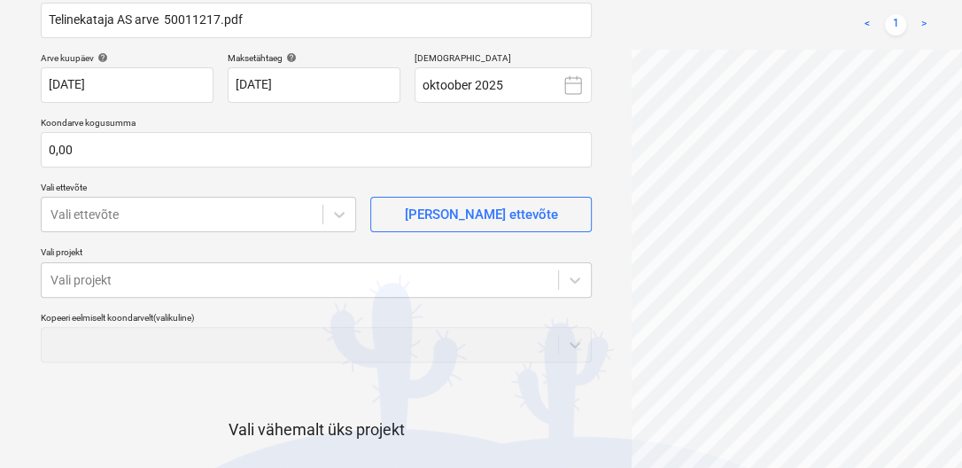
scroll to position [252, 0]
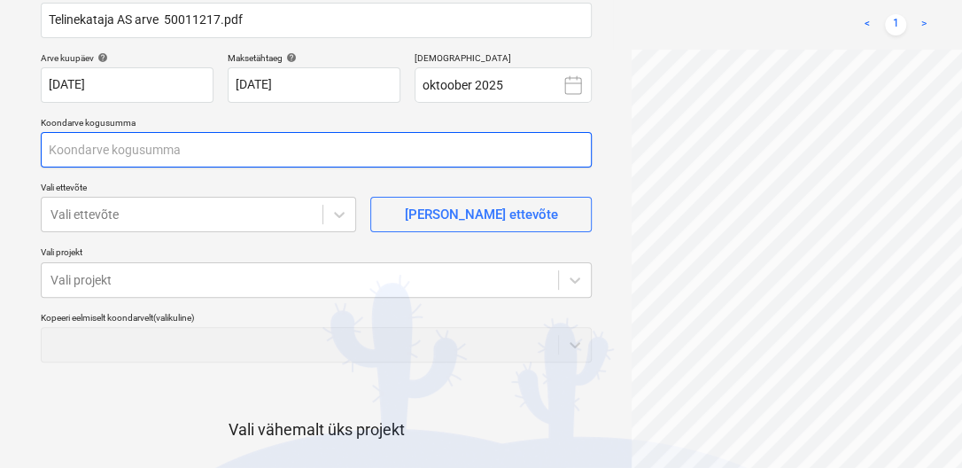
click at [97, 142] on input "text" at bounding box center [316, 149] width 551 height 35
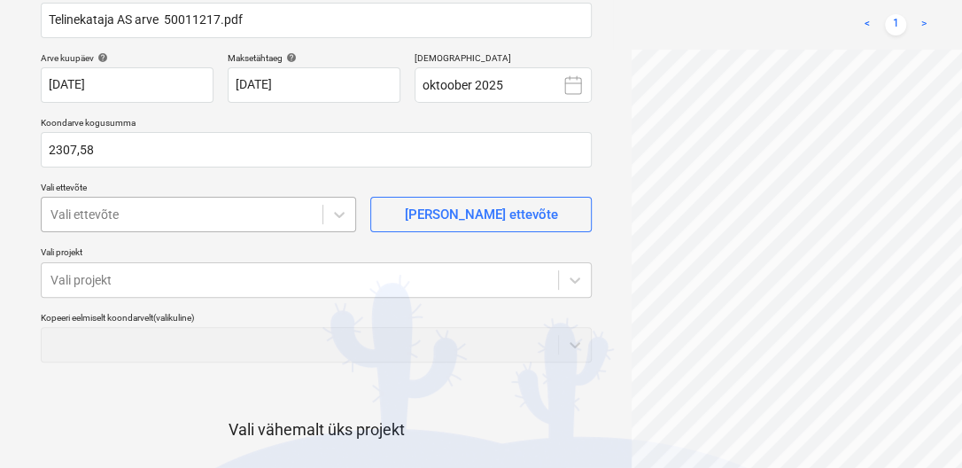
type input "2 307,58"
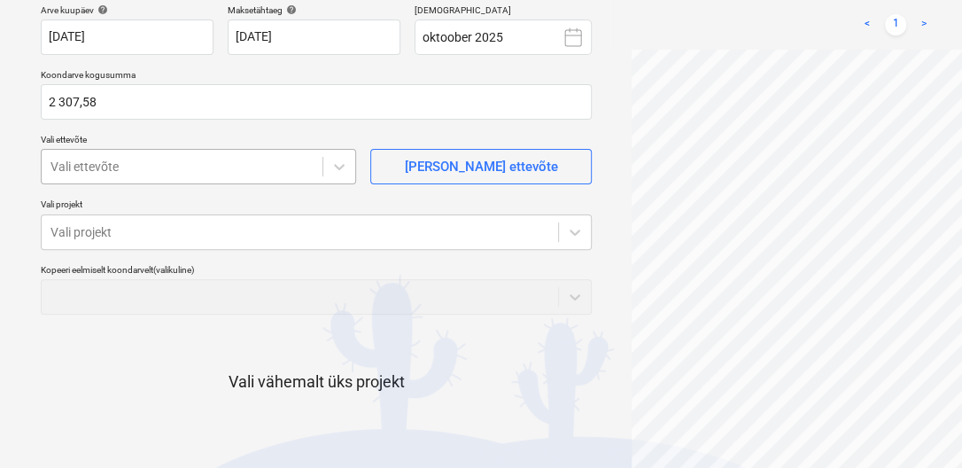
click at [149, 217] on body "Projektid Kontaktid Ettevõte Koondarved Postkast 1 format_size keyboard_arrow_d…" at bounding box center [481, 35] width 962 height 468
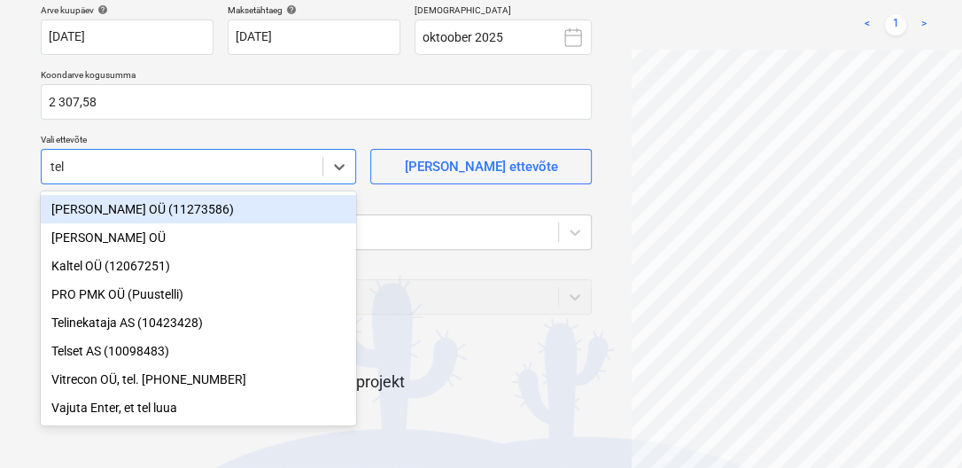
type input "teli"
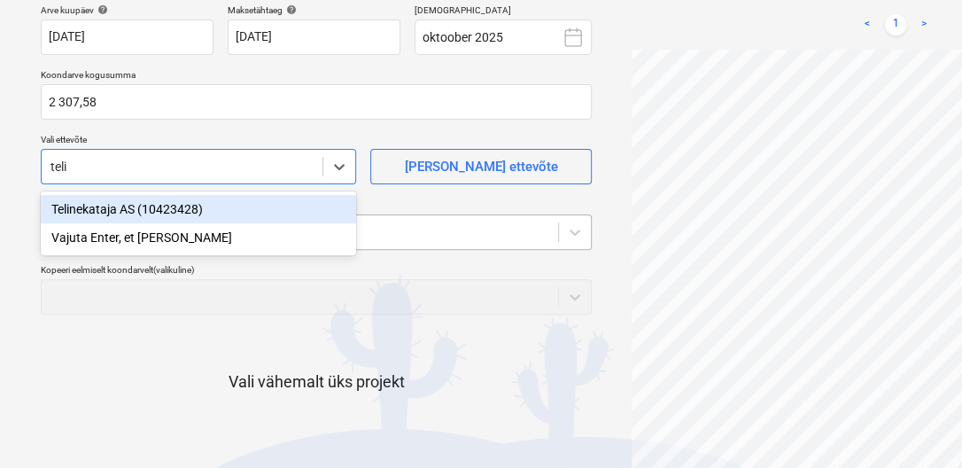
click at [185, 213] on div "Telinekataja AS (10423428)" at bounding box center [198, 209] width 315 height 28
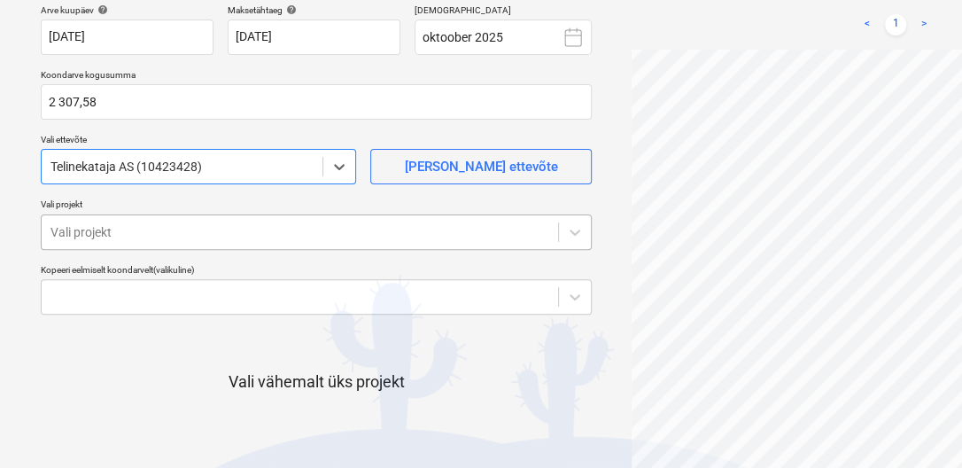
click at [183, 237] on div at bounding box center [299, 232] width 499 height 18
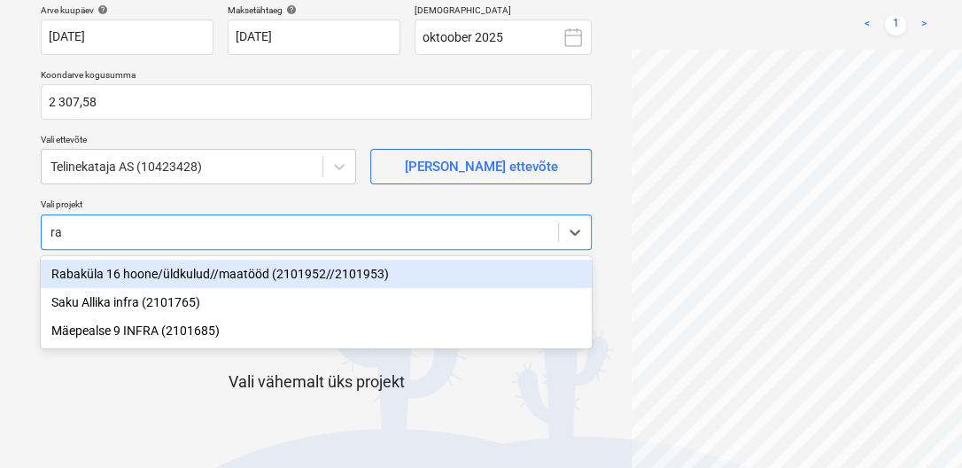
type input "rab"
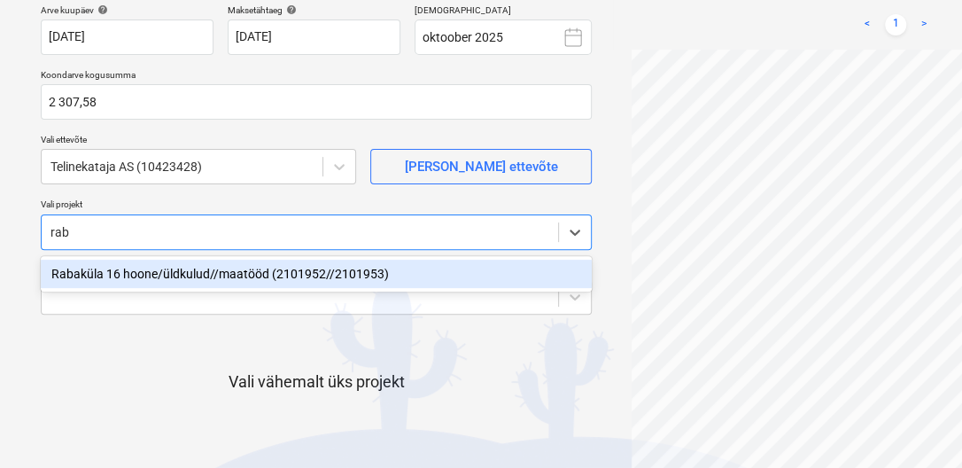
click at [164, 272] on div "Rabaküla 16 hoone/üldkulud//maatööd (2101952//2101953)" at bounding box center [316, 274] width 551 height 28
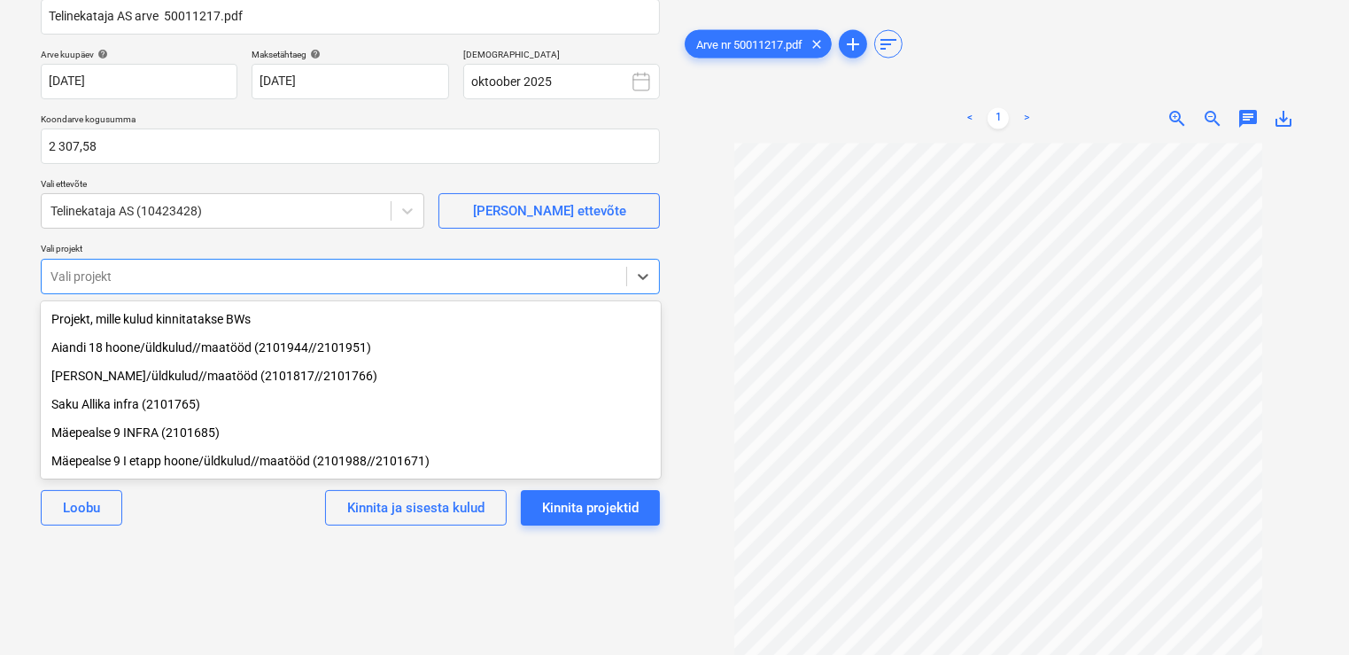
scroll to position [144, 0]
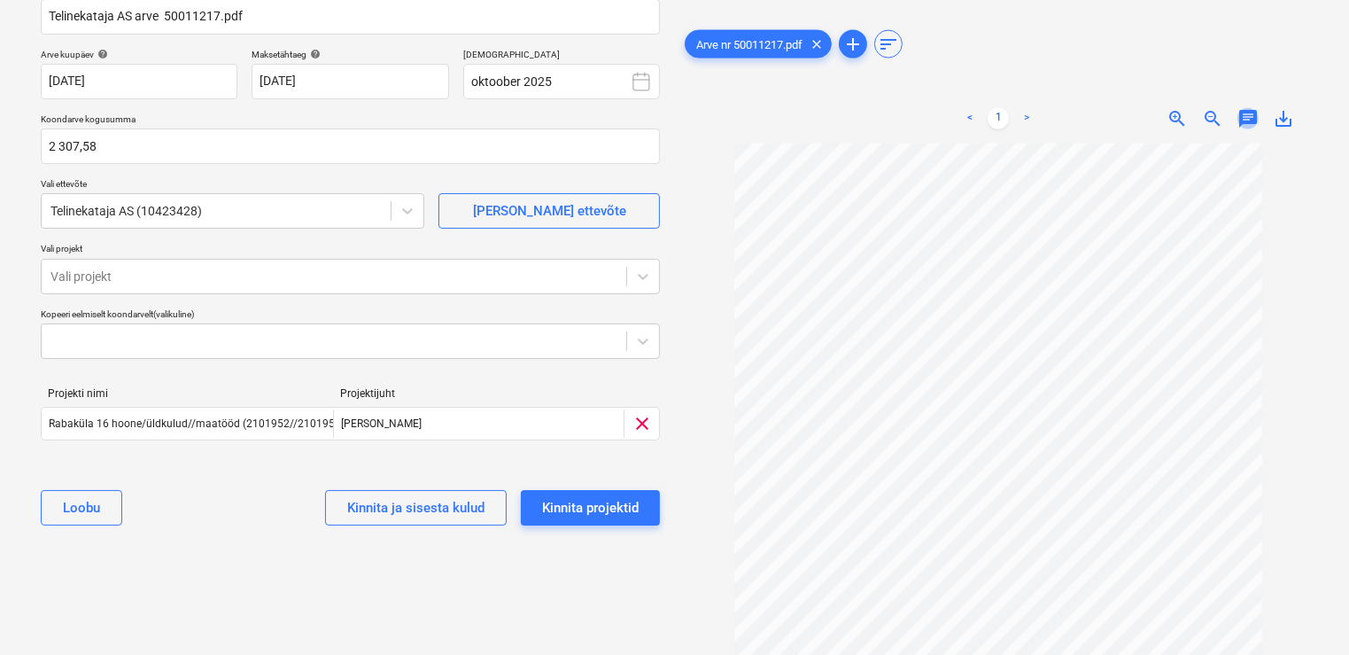
drag, startPoint x: 1244, startPoint y: 116, endPoint x: 1220, endPoint y: 125, distance: 24.7
click at [1244, 115] on span "chat" at bounding box center [1247, 118] width 21 height 21
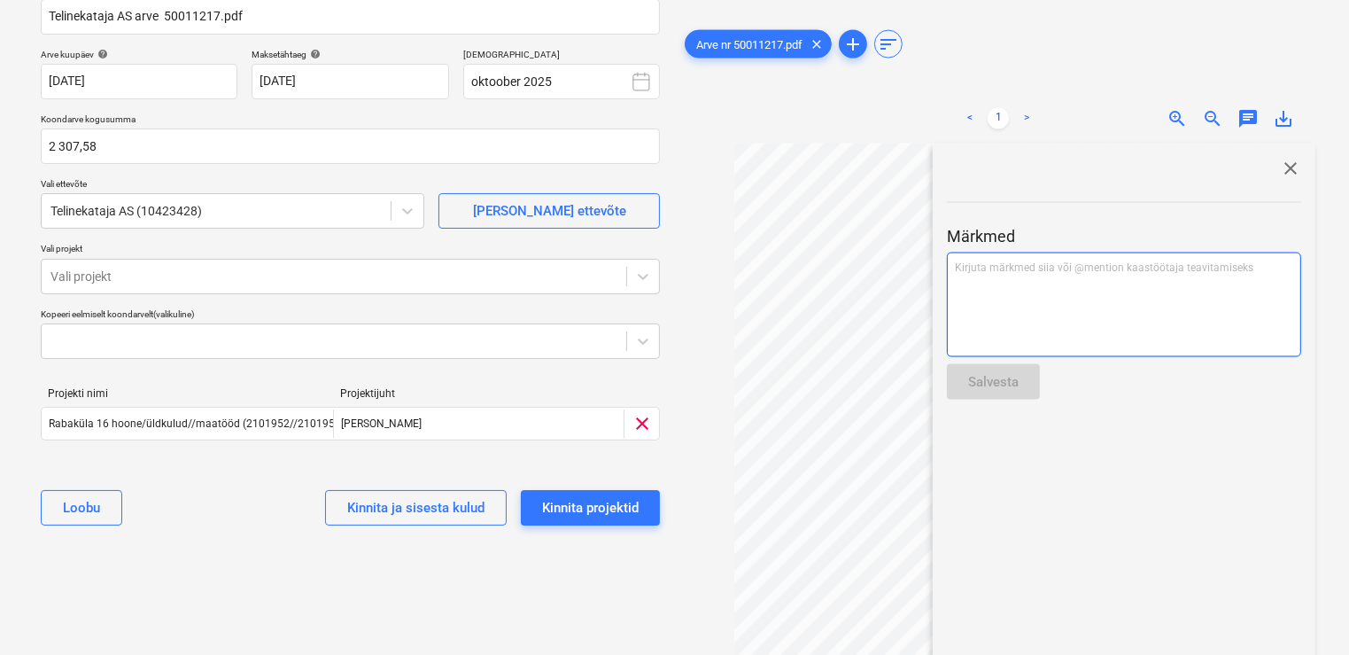
click at [1070, 280] on div "Kirjuta märkmed siia või @mention kaastöötaja teavitamiseks ﻿" at bounding box center [1124, 304] width 354 height 105
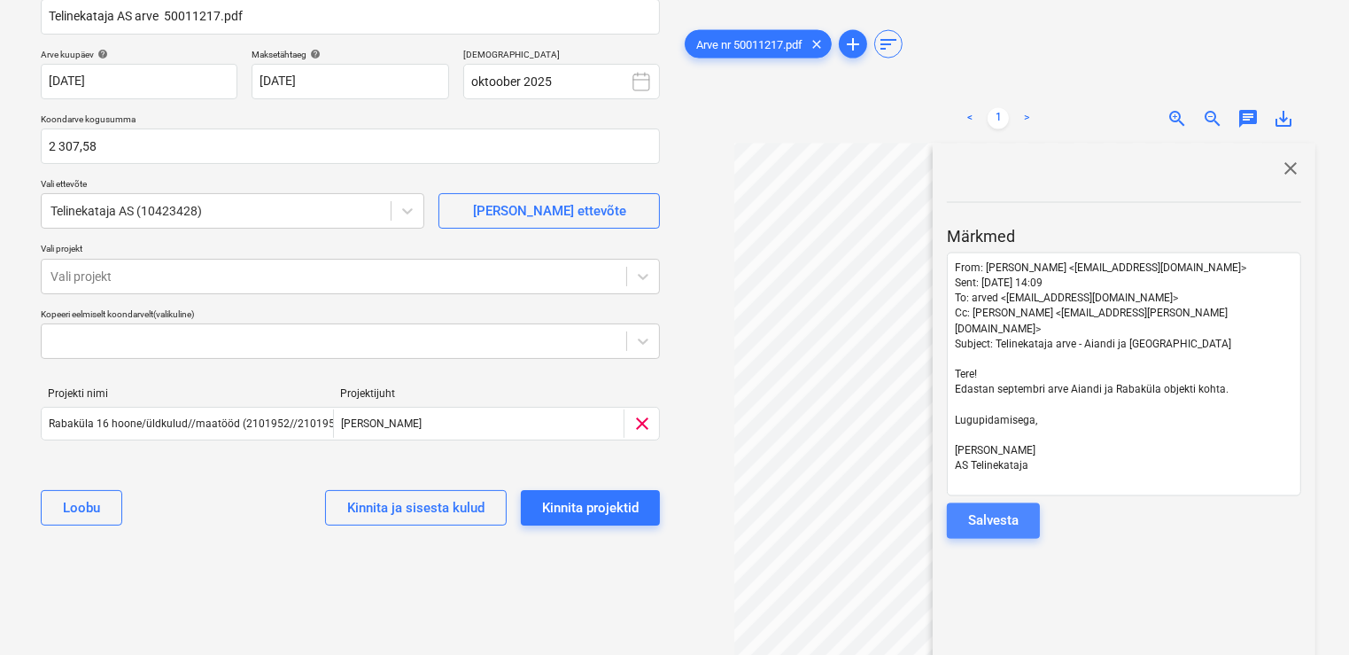
click at [1032, 503] on button "Salvesta" at bounding box center [993, 520] width 93 height 35
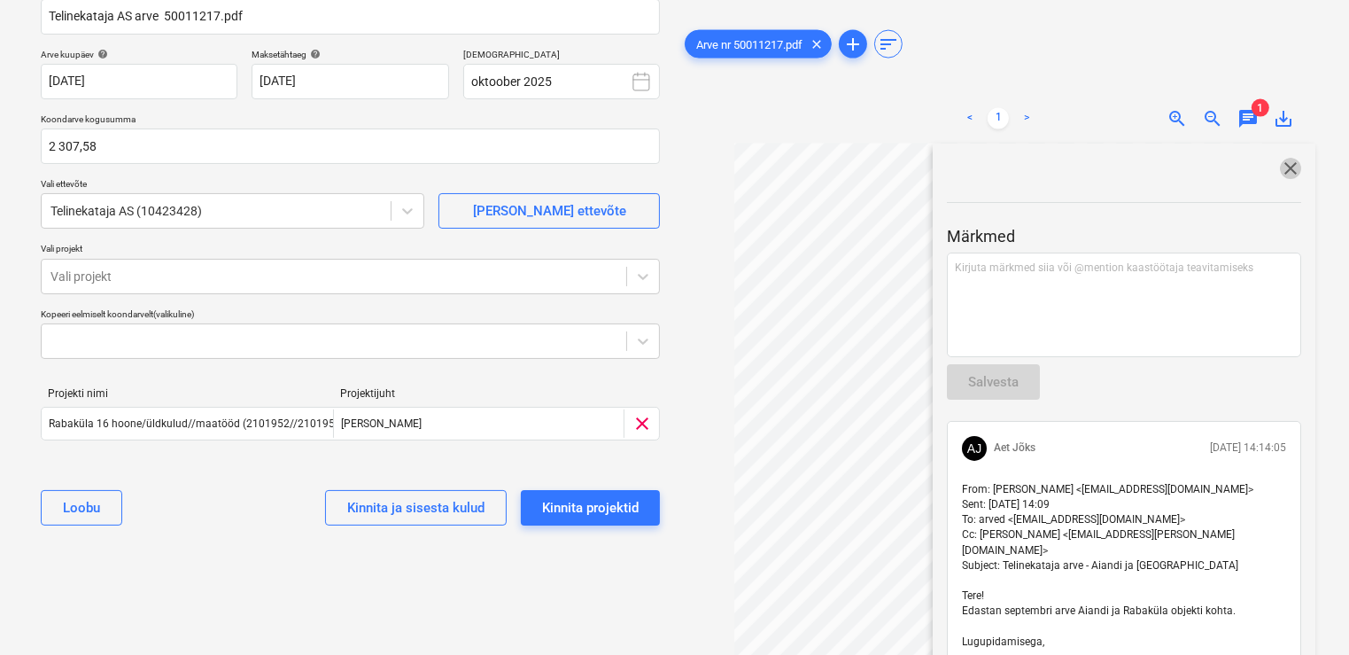
click at [1282, 167] on span "close" at bounding box center [1290, 168] width 21 height 21
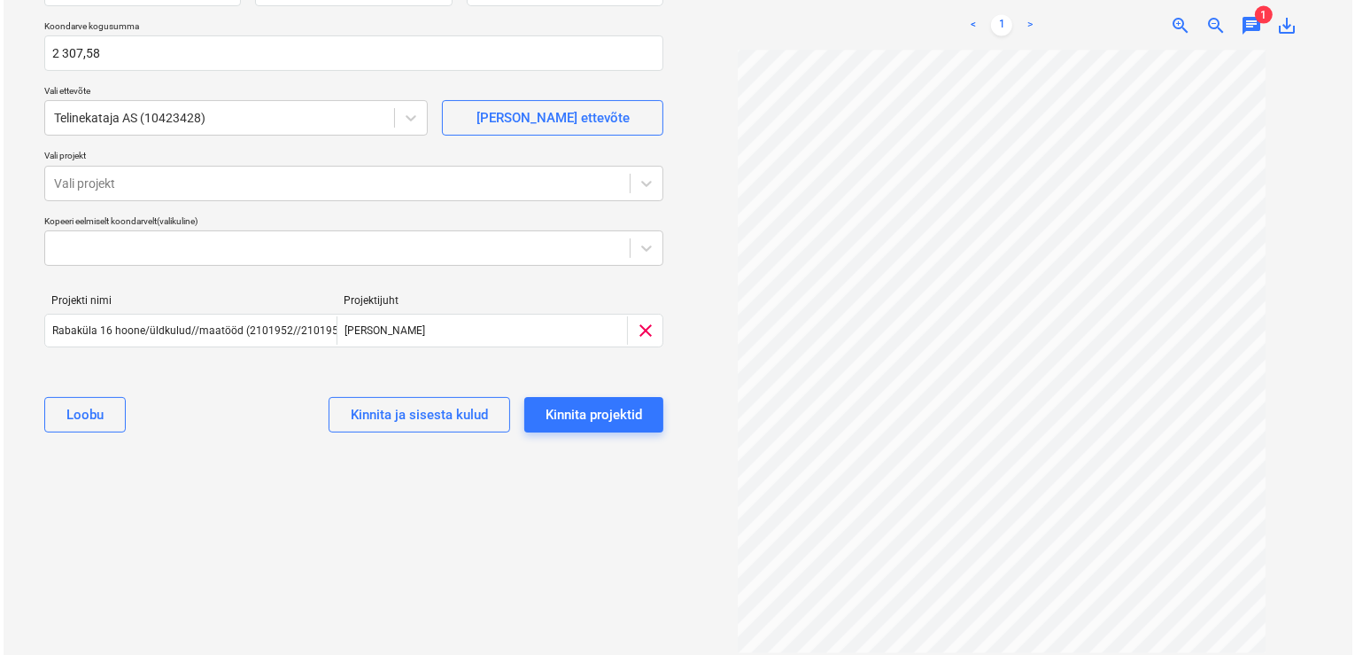
scroll to position [155, 0]
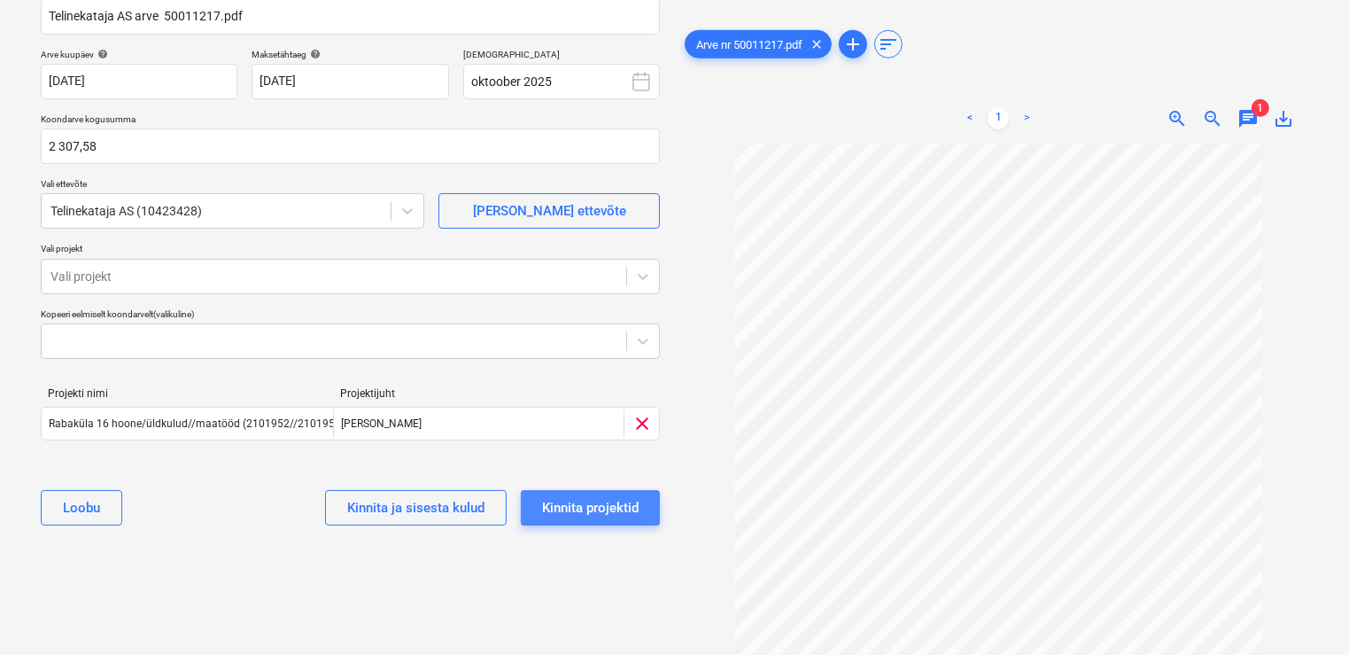
click at [619, 503] on div "Kinnita projektid" at bounding box center [590, 507] width 97 height 23
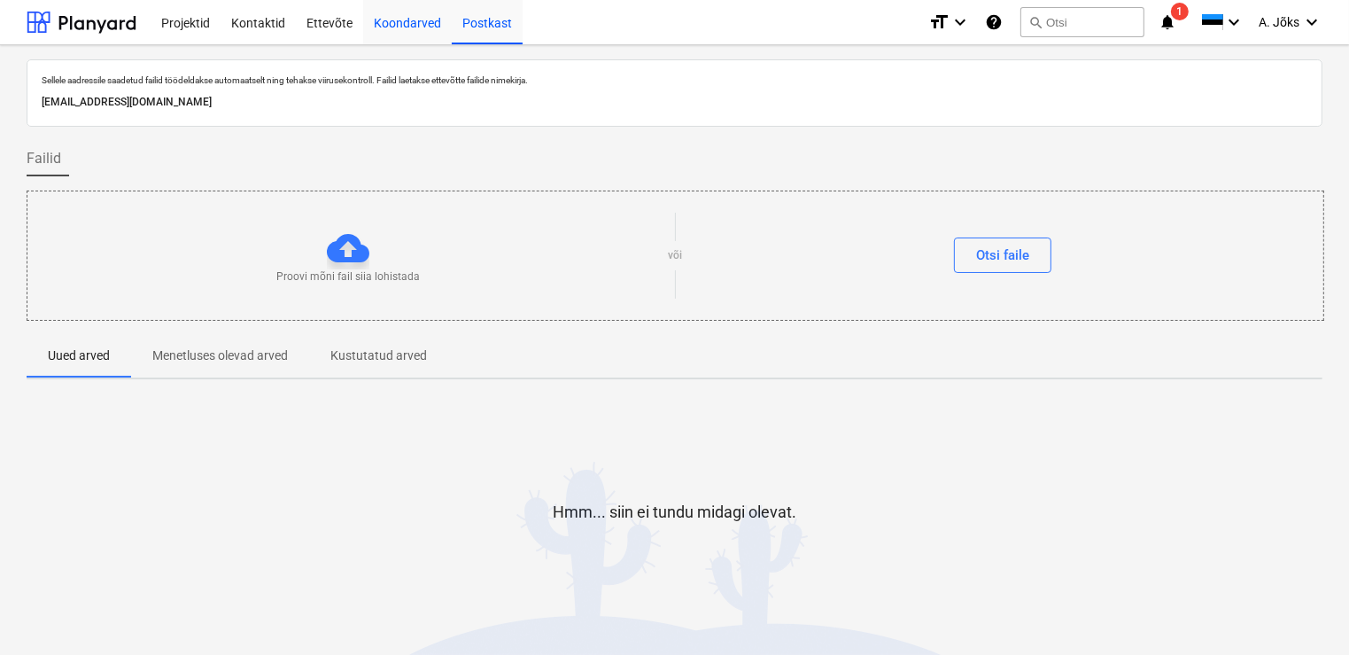
click at [402, 27] on div "Koondarved" at bounding box center [407, 21] width 89 height 45
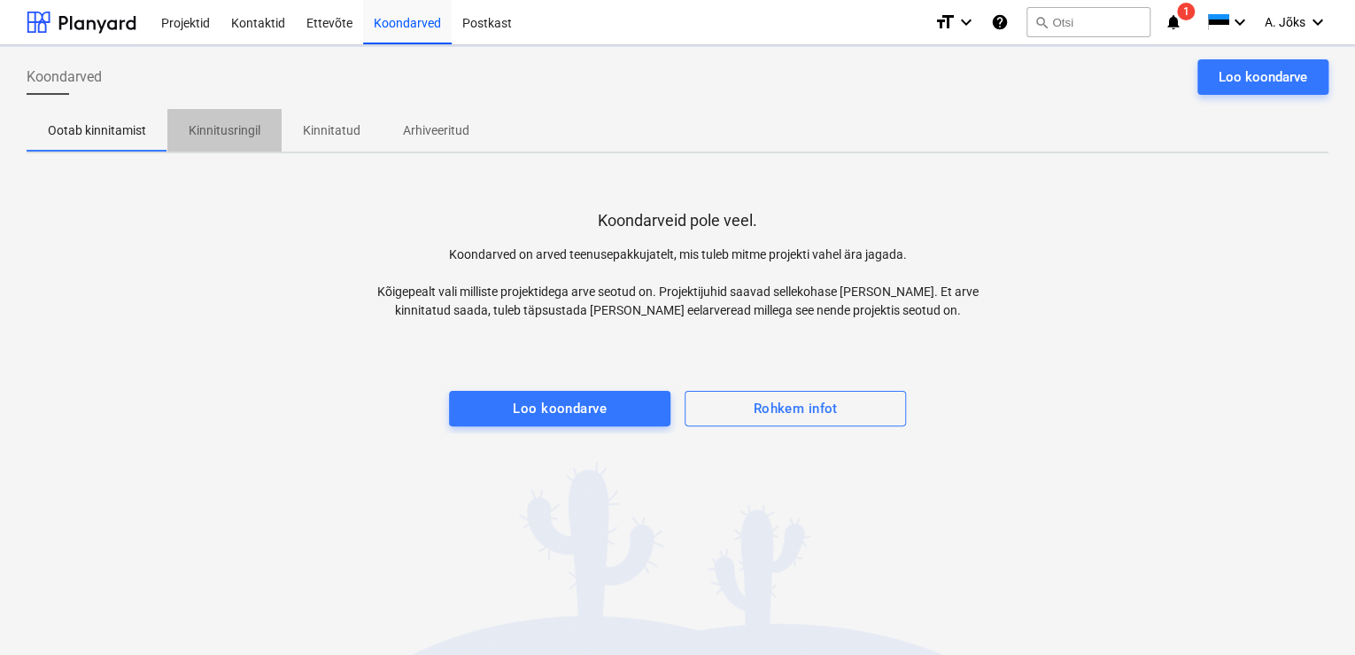
click at [223, 136] on p "Kinnitusringil" at bounding box center [225, 130] width 72 height 19
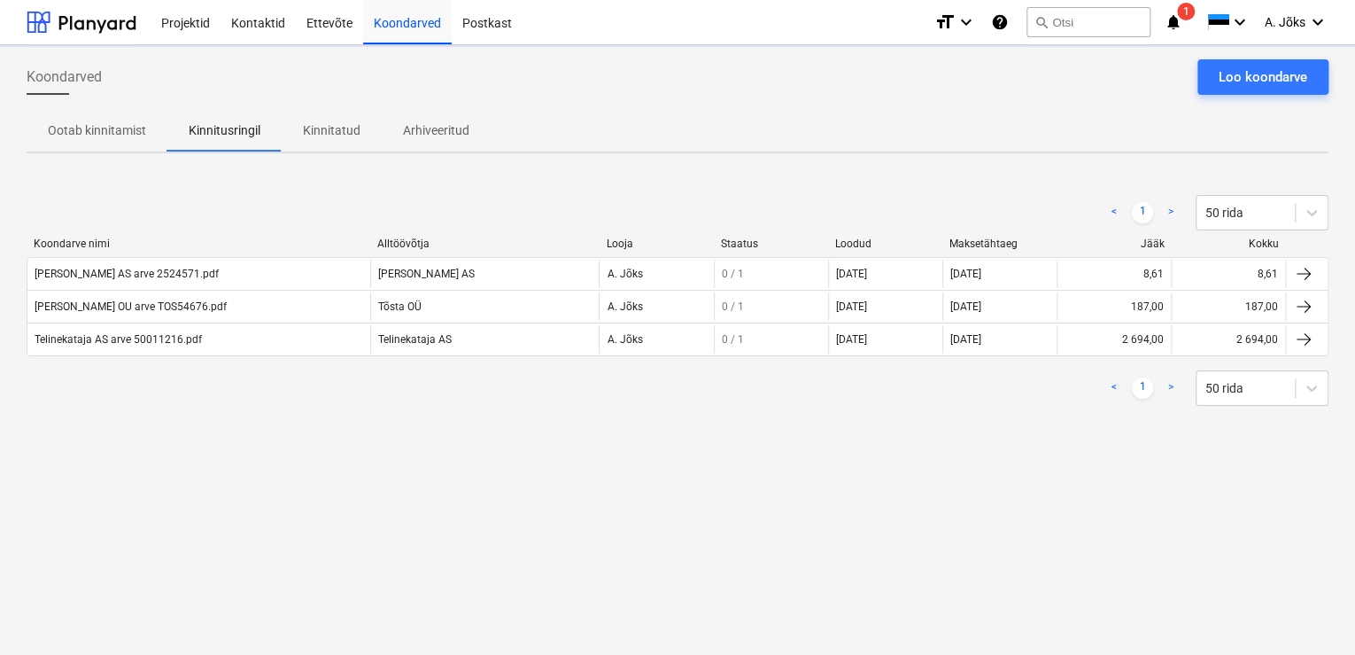
click at [271, 486] on div "Koondarved Loo koondarve Ootab kinnitamist Kinnitusringil Kinnitatud Arhiveerit…" at bounding box center [677, 349] width 1355 height 609
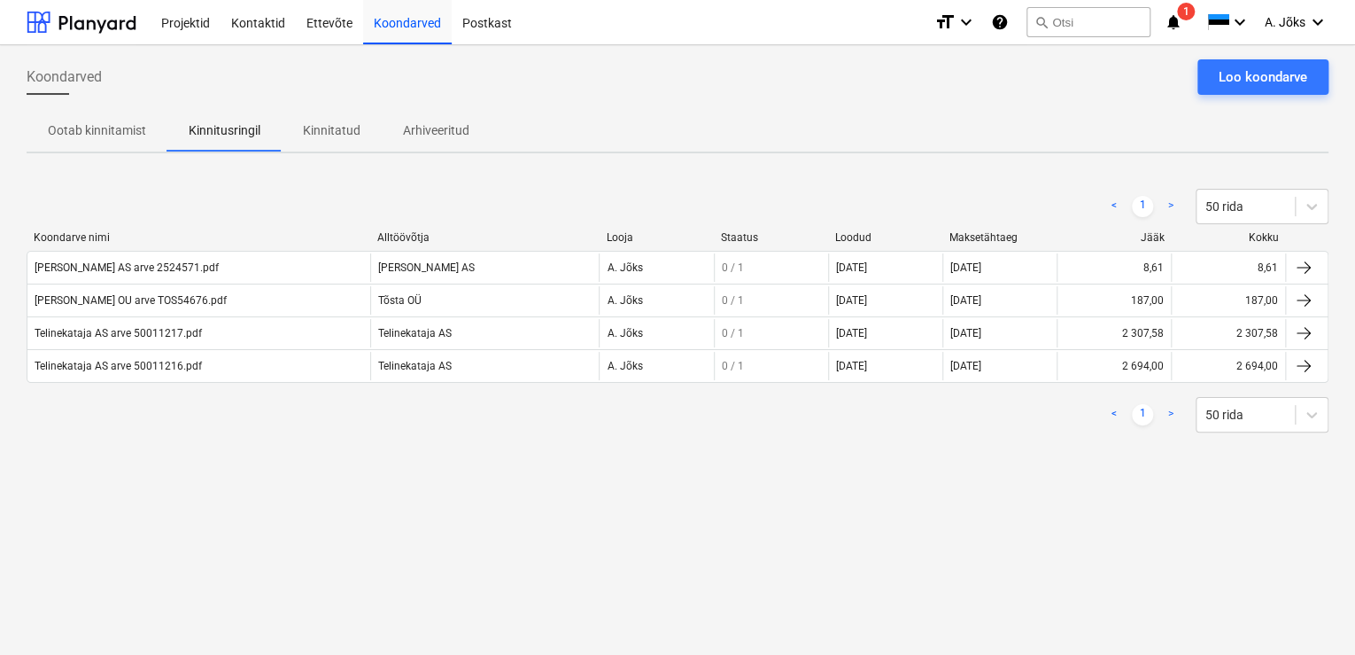
click at [411, 577] on div "Koondarved Loo koondarve Ootab kinnitamist Kinnitusringil Kinnitatud Arhiveerit…" at bounding box center [677, 349] width 1355 height 609
click at [942, 113] on div "Ootab kinnitamist Kinnitusringil Kinnitatud Arhiveeritud" at bounding box center [678, 130] width 1302 height 43
